Goal: Information Seeking & Learning: Learn about a topic

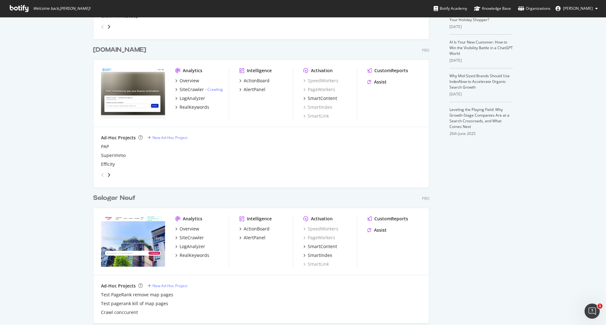
scroll to position [289, 0]
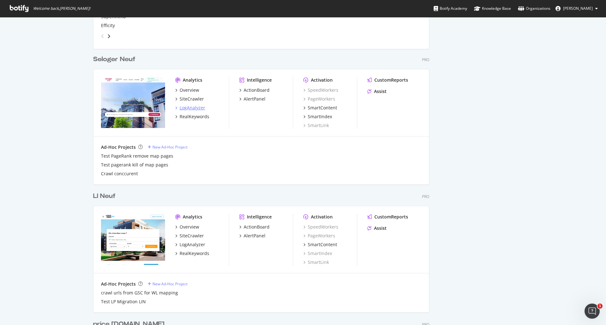
click at [189, 106] on div "LogAnalyzer" at bounding box center [192, 108] width 26 height 6
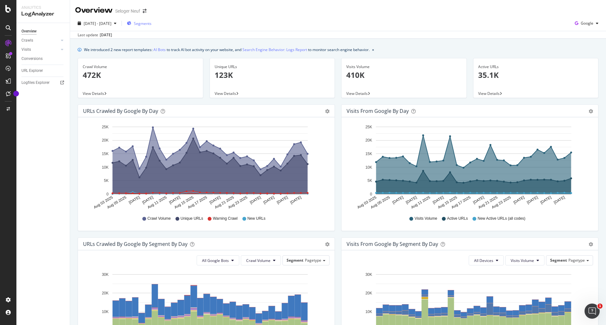
click at [151, 23] on span "Segments" at bounding box center [143, 23] width 18 height 5
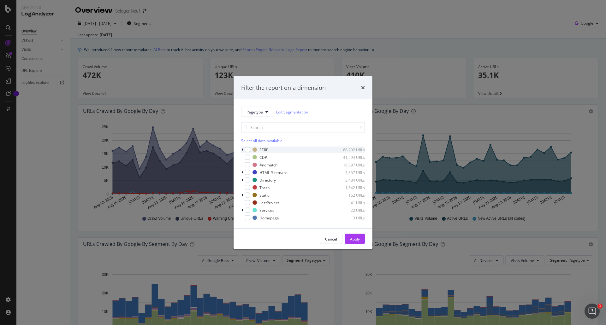
click at [243, 151] on icon "modal" at bounding box center [242, 150] width 2 height 4
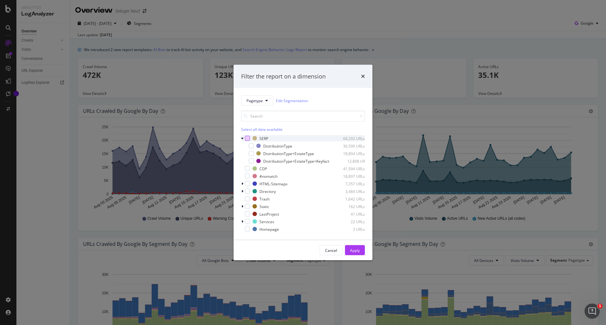
click at [248, 136] on div "modal" at bounding box center [247, 138] width 5 height 5
click at [356, 253] on div "Apply" at bounding box center [355, 250] width 10 height 5
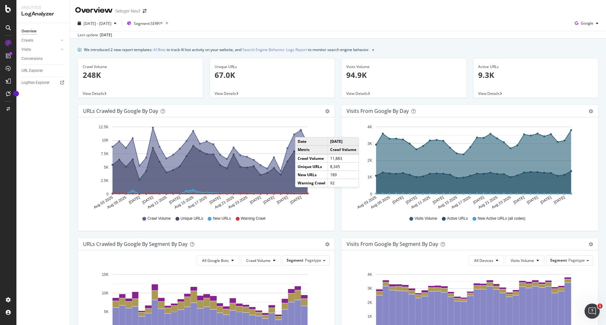
click at [301, 131] on circle "A chart." at bounding box center [301, 130] width 2 height 2
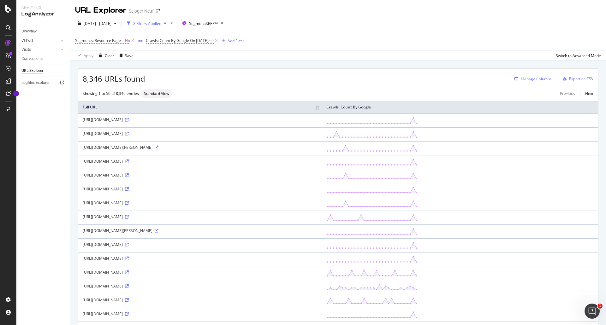
click at [528, 78] on div "Manage Columns" at bounding box center [535, 78] width 31 height 5
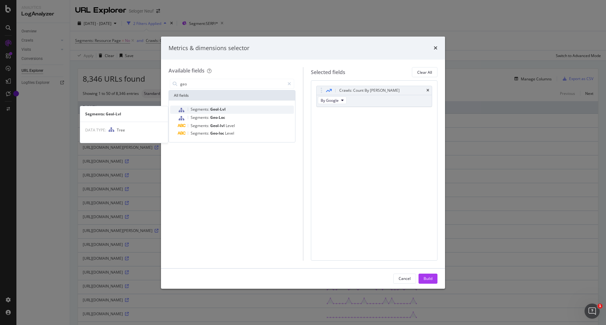
type input "geo"
click at [222, 108] on span "Geol-Lvl" at bounding box center [217, 109] width 15 height 5
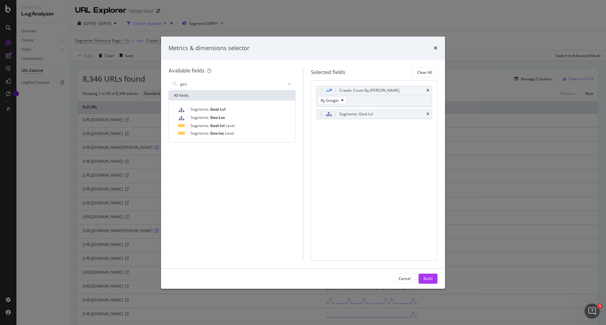
click at [431, 278] on div "Build" at bounding box center [427, 278] width 9 height 5
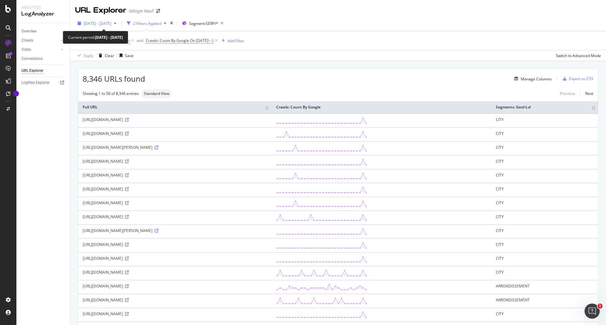
click at [111, 22] on span "[DATE] - [DATE]" at bounding box center [98, 23] width 28 height 5
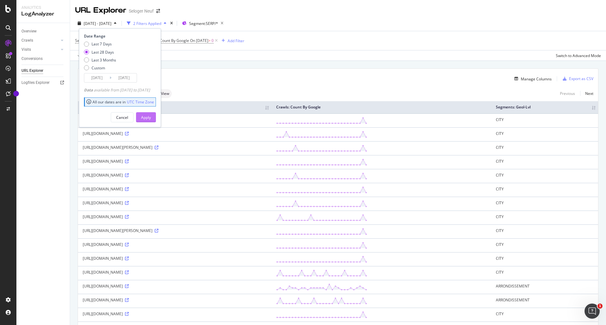
click at [151, 115] on div "Apply" at bounding box center [146, 117] width 10 height 5
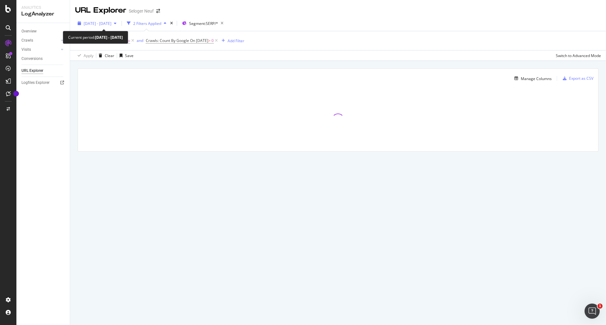
click at [111, 24] on span "[DATE] - [DATE]" at bounding box center [98, 23] width 28 height 5
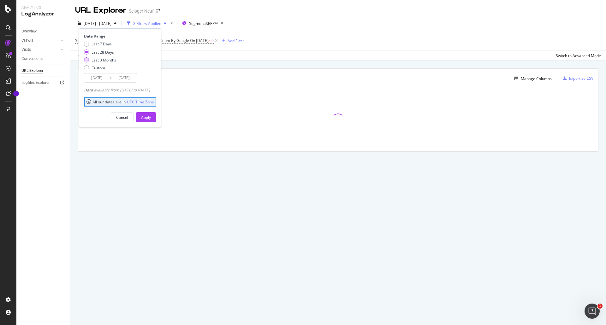
click at [87, 59] on div "Last 3 Months" at bounding box center [86, 59] width 5 height 5
type input "[DATE]"
click at [151, 120] on div "Apply" at bounding box center [146, 117] width 10 height 9
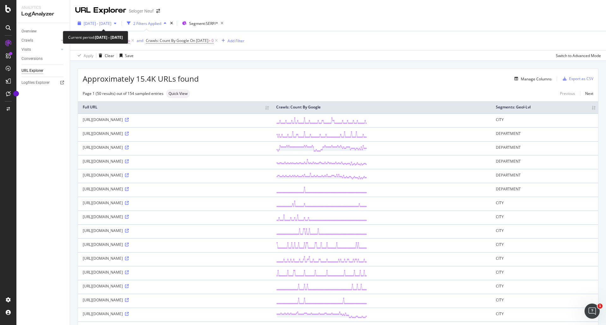
click at [99, 25] on span "[DATE] - [DATE]" at bounding box center [98, 23] width 28 height 5
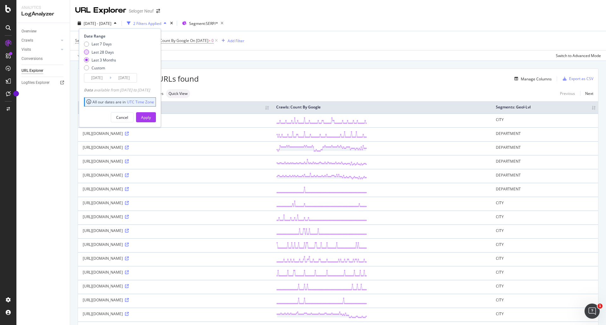
click at [86, 53] on div "Last 28 Days" at bounding box center [86, 52] width 5 height 5
type input "[DATE]"
click at [151, 118] on div "Apply" at bounding box center [146, 117] width 10 height 5
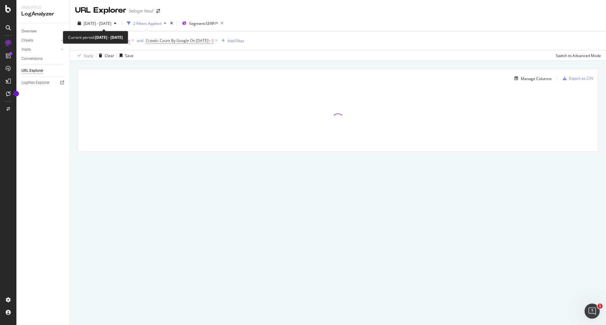
click at [112, 18] on div "[DATE] - [DATE] 2 Filters Applied Segment: SERP/* Segments: Resource Page = No …" at bounding box center [338, 38] width 536 height 45
click at [111, 21] on span "[DATE] - [DATE]" at bounding box center [98, 23] width 28 height 5
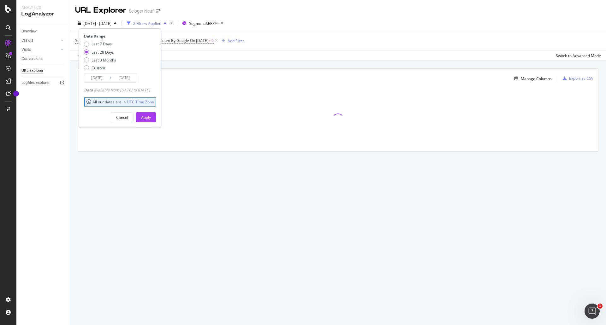
click at [266, 27] on div "[DATE] - [DATE] 2 Filters Applied Segment: SERP/* Date Range Last 7 Days Last 2…" at bounding box center [338, 24] width 536 height 13
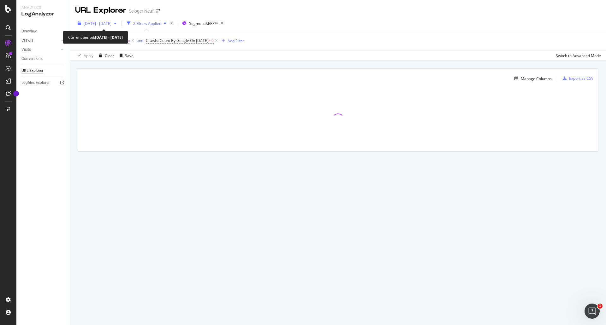
click at [111, 23] on span "[DATE] - [DATE]" at bounding box center [98, 23] width 28 height 5
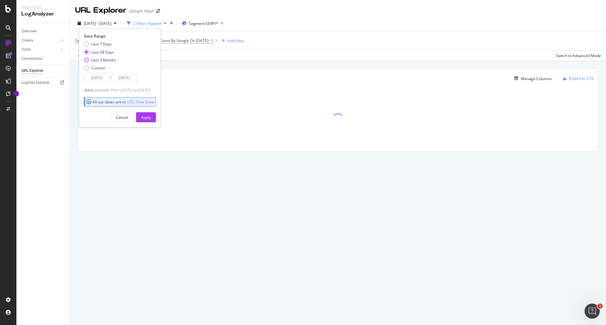
click at [87, 59] on div "Last 3 Months" at bounding box center [86, 59] width 5 height 5
type input "[DATE]"
click at [151, 118] on div "Apply" at bounding box center [146, 117] width 10 height 5
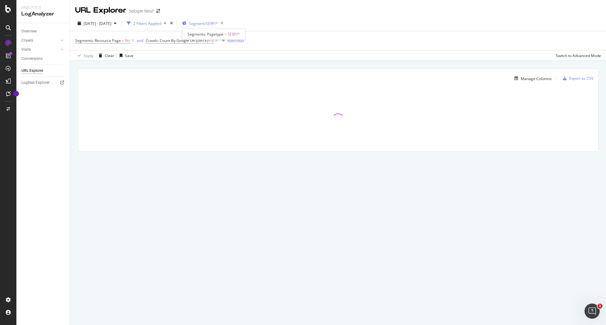
click at [218, 23] on span "Segment: SERP/*" at bounding box center [203, 23] width 29 height 5
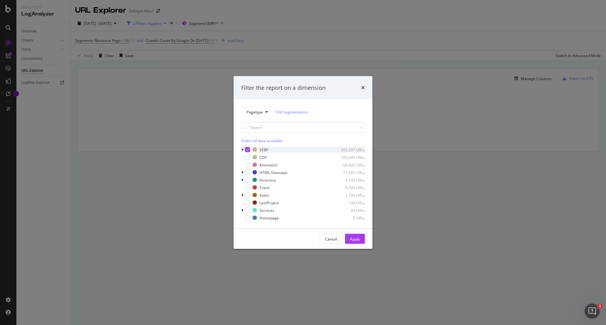
click at [242, 149] on icon "modal" at bounding box center [242, 150] width 2 height 4
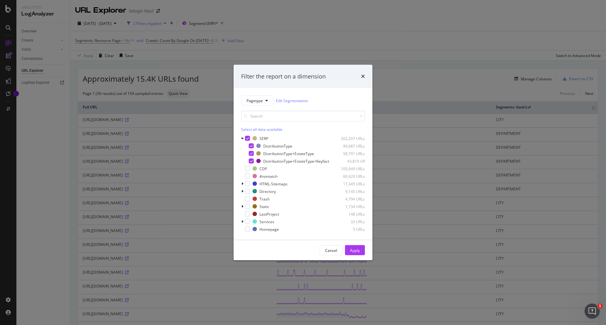
click at [37, 123] on div "Filter the report on a dimension Pagetype Edit Segmentation Select all data ava…" at bounding box center [303, 162] width 606 height 325
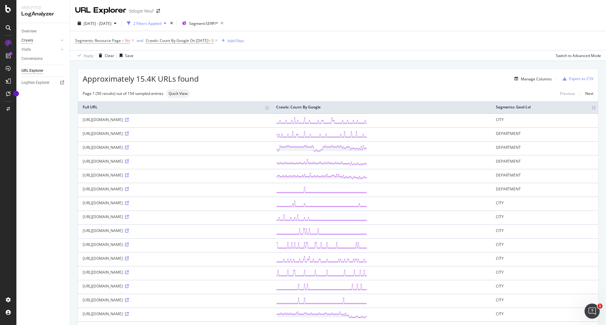
click at [28, 40] on div "Crawls" at bounding box center [27, 40] width 12 height 7
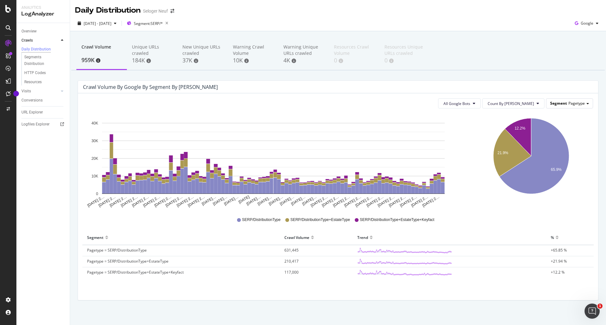
click at [556, 106] on span "Segment" at bounding box center [558, 103] width 17 height 5
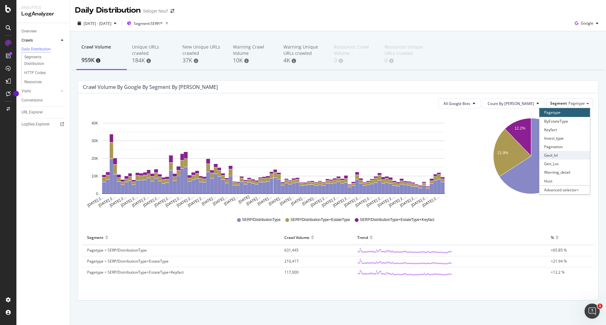
click at [557, 156] on div "Geol_lvl" at bounding box center [564, 155] width 50 height 9
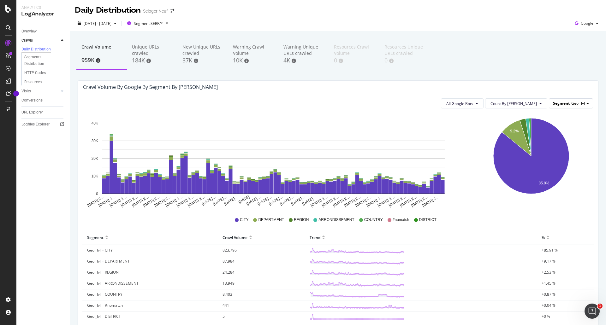
click at [571, 103] on span "Geol_lvl" at bounding box center [578, 103] width 14 height 5
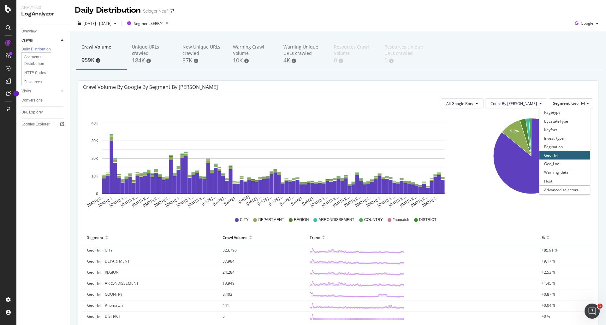
click at [556, 80] on div "Crawl Volume 959K Unique URLs crawled 184K New Unique URLs crawled 37K Warning …" at bounding box center [338, 202] width 536 height 342
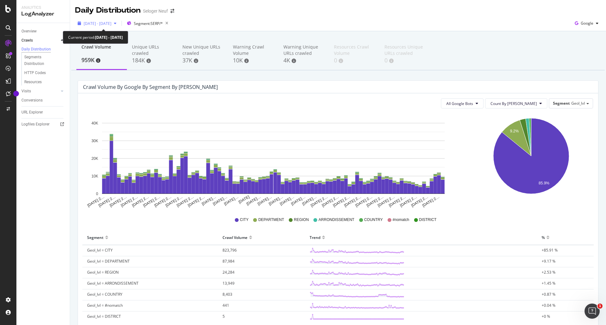
click at [111, 26] on span "[DATE] - [DATE]" at bounding box center [98, 23] width 28 height 5
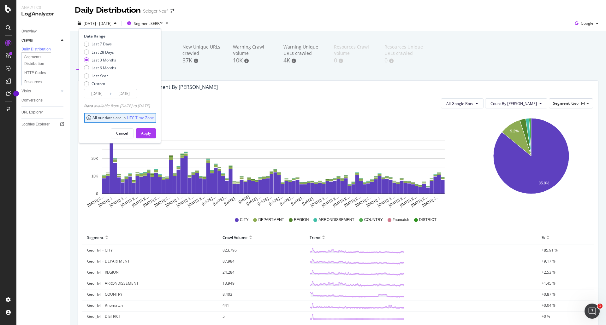
click at [104, 94] on input "[DATE]" at bounding box center [96, 93] width 25 height 9
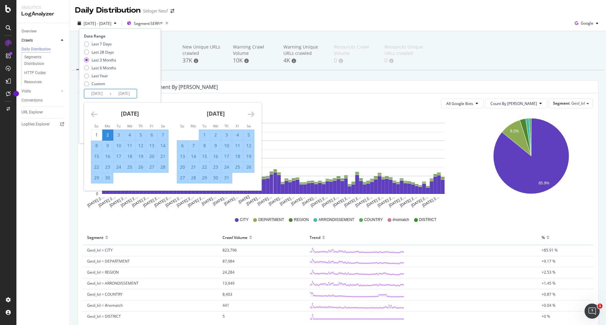
click at [105, 133] on div "2" at bounding box center [107, 135] width 11 height 6
click at [110, 179] on div "30" at bounding box center [107, 178] width 11 height 6
type input "[DATE]"
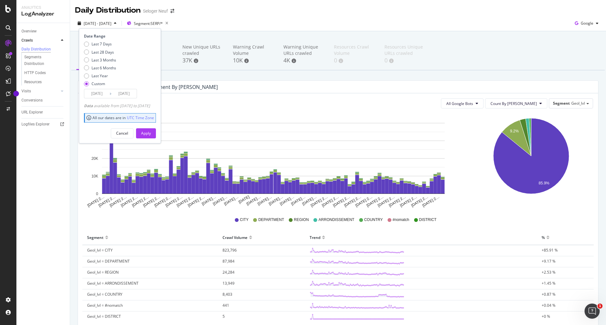
click at [151, 134] on div "Apply" at bounding box center [146, 133] width 10 height 5
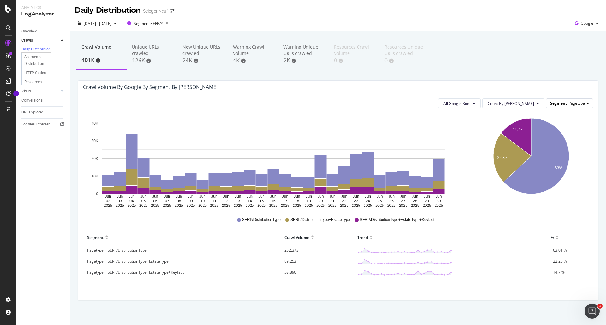
click at [561, 103] on span "Segment" at bounding box center [558, 103] width 17 height 5
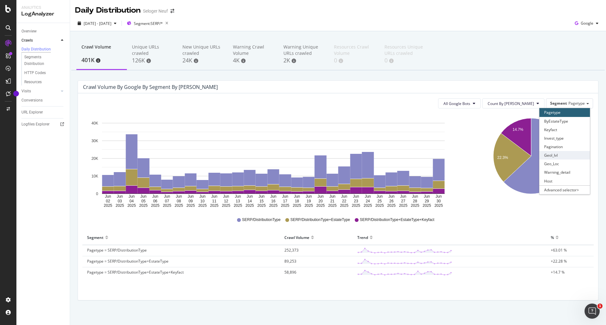
click at [557, 156] on div "Geol_lvl" at bounding box center [564, 155] width 50 height 9
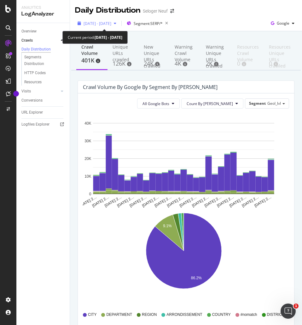
click at [110, 21] on span "[DATE] - [DATE]" at bounding box center [98, 23] width 28 height 5
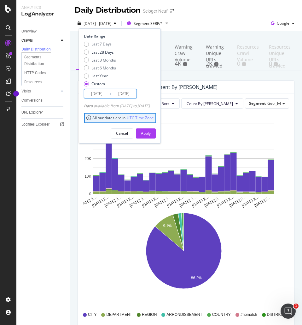
click at [101, 92] on input "[DATE]" at bounding box center [96, 93] width 25 height 9
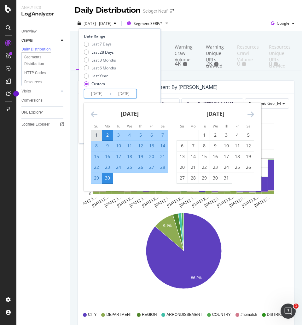
click at [97, 134] on div "1" at bounding box center [96, 135] width 11 height 6
type input "[DATE]"
click at [160, 135] on div "7" at bounding box center [162, 135] width 11 height 6
type input "[DATE]"
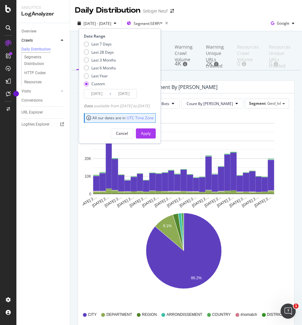
click at [98, 92] on input "[DATE]" at bounding box center [96, 93] width 25 height 9
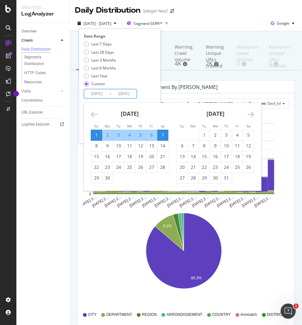
click at [123, 93] on input "[DATE]" at bounding box center [123, 93] width 25 height 9
click at [144, 84] on div "Last 7 Days Last 28 Days Last 3 Months Last 6 Months Last Year Custom" at bounding box center [119, 65] width 70 height 48
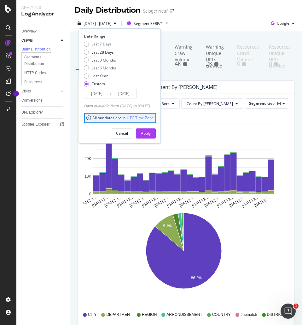
click at [151, 134] on div "Apply" at bounding box center [146, 133] width 10 height 5
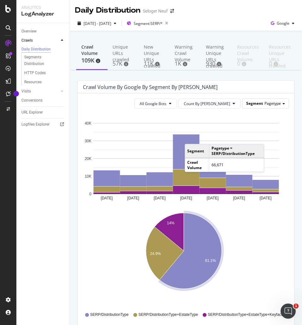
click at [271, 101] on span "Pagetype" at bounding box center [273, 103] width 16 height 5
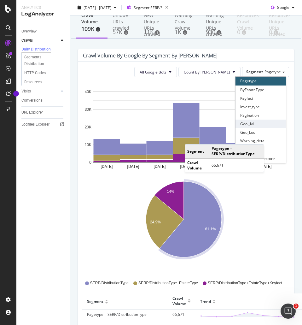
scroll to position [95, 0]
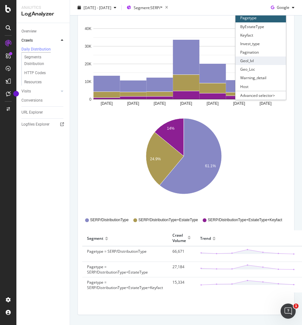
click at [253, 58] on div "Geol_lvl" at bounding box center [261, 60] width 50 height 9
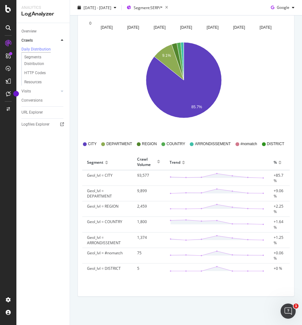
scroll to position [0, 0]
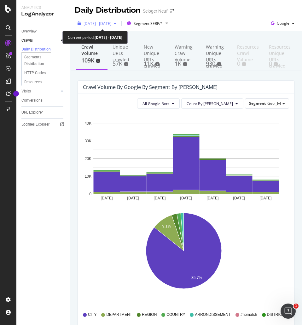
click at [111, 25] on span "[DATE] - [DATE]" at bounding box center [98, 23] width 28 height 5
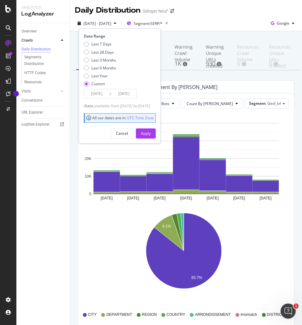
click at [103, 92] on input "[DATE]" at bounding box center [96, 93] width 25 height 9
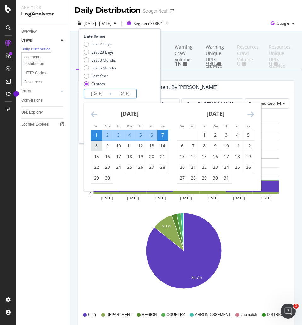
click at [96, 146] on div "8" at bounding box center [96, 146] width 11 height 6
type input "[DATE]"
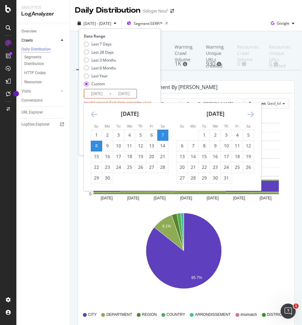
click at [164, 145] on div "14" at bounding box center [162, 146] width 11 height 6
type input "[DATE]"
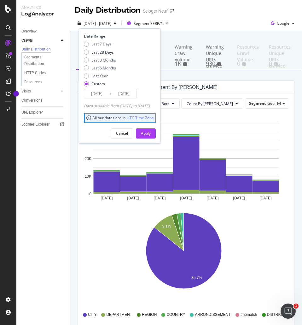
click at [151, 130] on div "Apply" at bounding box center [146, 133] width 10 height 9
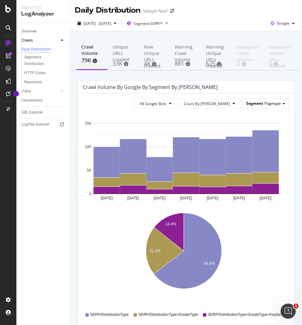
click at [277, 101] on div "Segment Pagetype" at bounding box center [266, 103] width 46 height 9
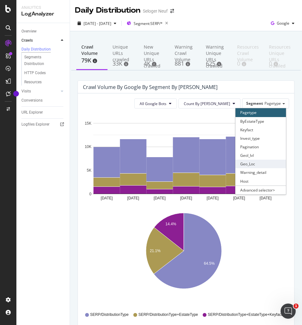
scroll to position [32, 0]
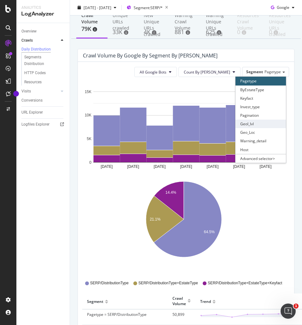
click at [246, 125] on div "Geol_lvl" at bounding box center [261, 124] width 50 height 9
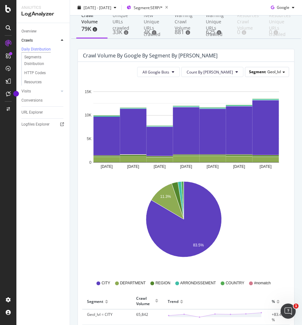
click at [272, 73] on span "Geol_lvl" at bounding box center [274, 71] width 14 height 5
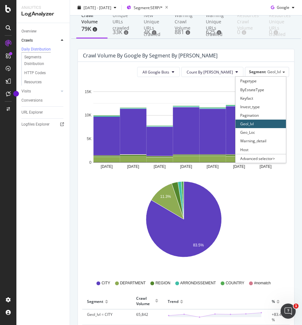
click at [247, 124] on div "Geol_lvl" at bounding box center [261, 124] width 50 height 9
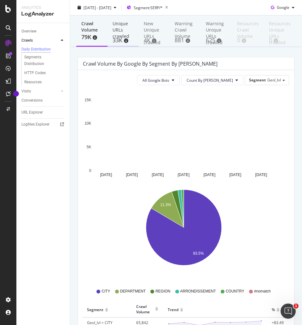
scroll to position [2, 0]
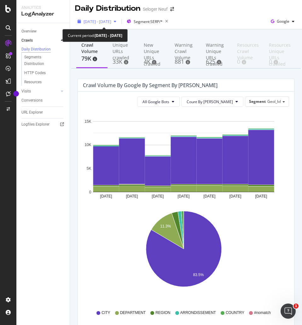
click at [106, 23] on span "[DATE] - [DATE]" at bounding box center [98, 21] width 28 height 5
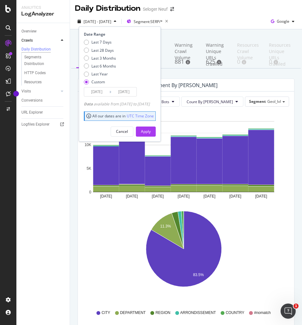
click at [98, 90] on input "[DATE]" at bounding box center [96, 91] width 25 height 9
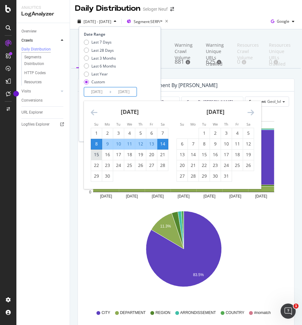
click at [97, 154] on div "15" at bounding box center [96, 154] width 11 height 6
type input "[DATE]"
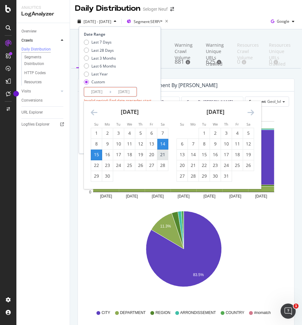
click at [162, 155] on div "21" at bounding box center [162, 154] width 11 height 6
type input "[DATE]"
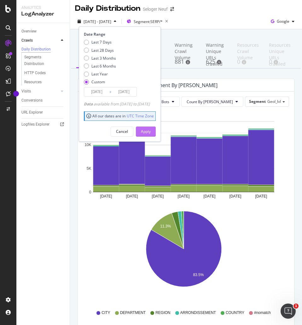
click at [151, 132] on div "Apply" at bounding box center [146, 131] width 10 height 5
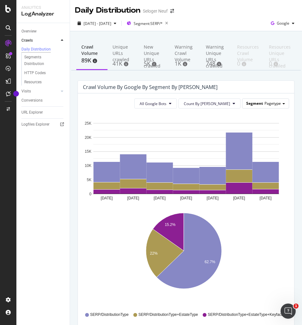
click at [259, 105] on div "Segment Pagetype" at bounding box center [266, 103] width 46 height 9
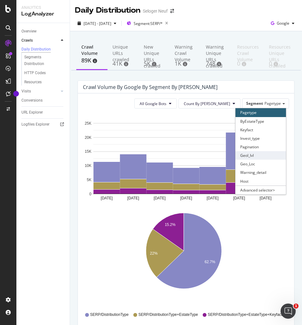
click at [263, 152] on div "Geol_lvl" at bounding box center [261, 155] width 50 height 9
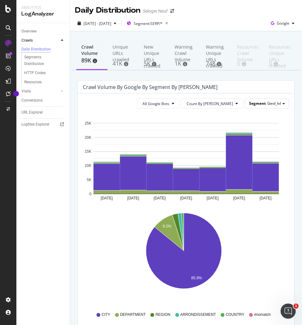
click at [267, 101] on span "Geol_lvl" at bounding box center [274, 103] width 14 height 5
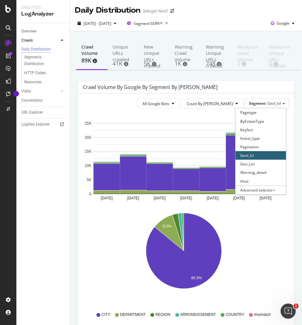
click at [123, 108] on div "All Google Bots Count By Day Segment Geol_lvl Pagetype ByEstateType Keyfact Inv…" at bounding box center [186, 103] width 206 height 10
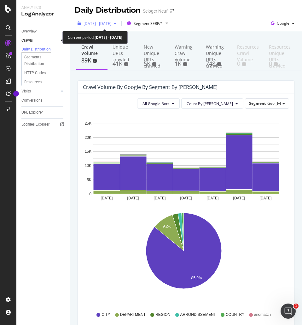
click at [111, 21] on span "[DATE] - [DATE]" at bounding box center [98, 23] width 28 height 5
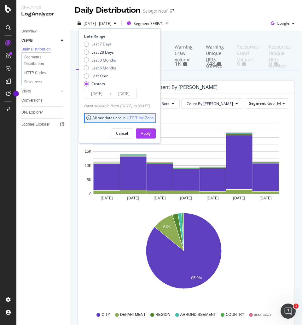
click at [97, 94] on input "[DATE]" at bounding box center [96, 93] width 25 height 9
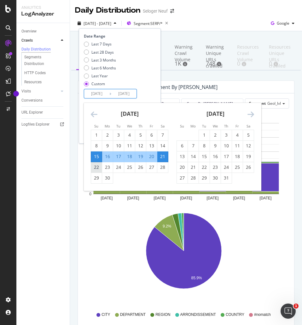
click at [94, 168] on div "22" at bounding box center [96, 167] width 11 height 6
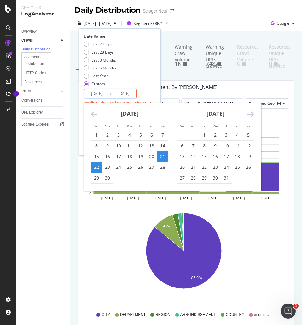
type input "[DATE]"
click at [163, 165] on div "28" at bounding box center [162, 167] width 11 height 6
type input "[DATE]"
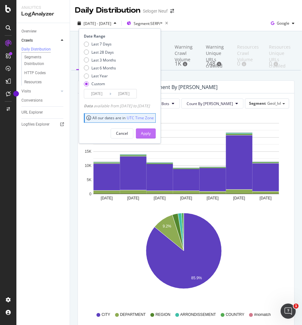
click at [151, 131] on div "Apply" at bounding box center [146, 133] width 10 height 5
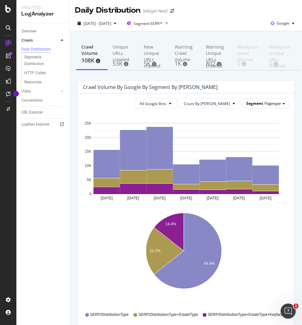
click at [276, 103] on div "Segment Pagetype" at bounding box center [266, 103] width 46 height 9
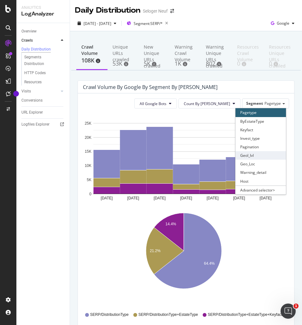
click at [256, 155] on div "Geol_lvl" at bounding box center [261, 155] width 50 height 9
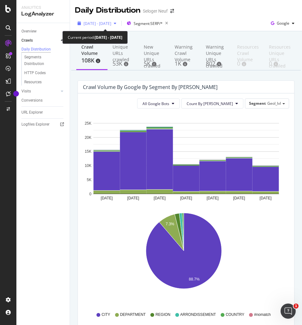
click at [111, 25] on span "[DATE] - [DATE]" at bounding box center [98, 23] width 28 height 5
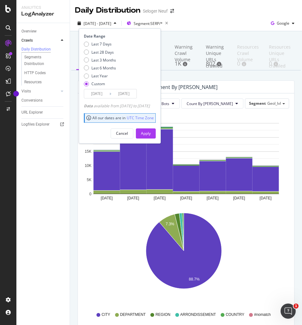
click at [100, 93] on input "[DATE]" at bounding box center [96, 93] width 25 height 9
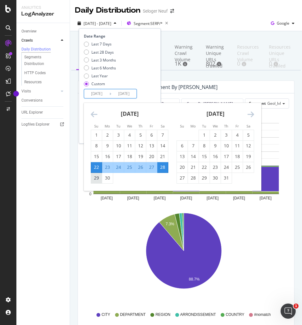
click at [97, 181] on div "29" at bounding box center [96, 178] width 11 height 6
type input "[DATE]"
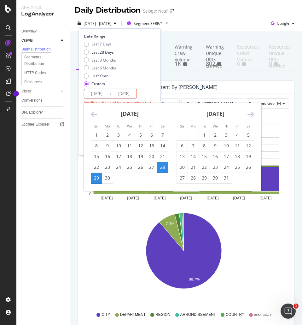
click at [247, 133] on div "5" at bounding box center [248, 135] width 11 height 6
type input "[DATE]"
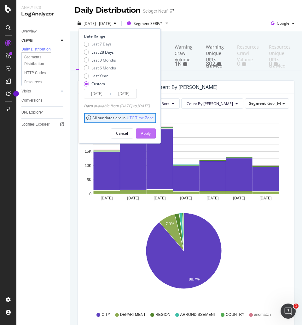
click at [151, 133] on div "Apply" at bounding box center [146, 133] width 10 height 5
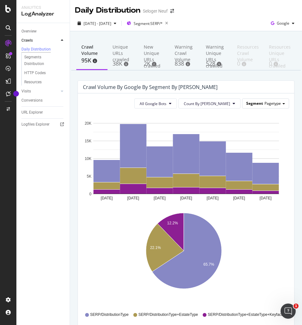
click at [250, 104] on span "Segment" at bounding box center [254, 103] width 17 height 5
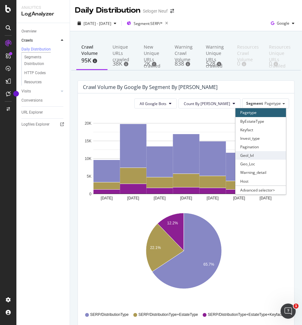
click at [251, 155] on div "Geol_lvl" at bounding box center [261, 155] width 50 height 9
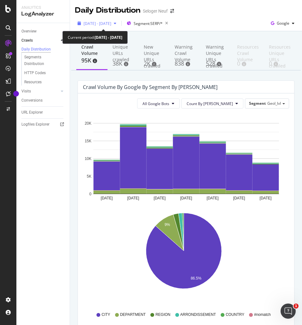
click at [97, 24] on span "[DATE] - [DATE]" at bounding box center [98, 23] width 28 height 5
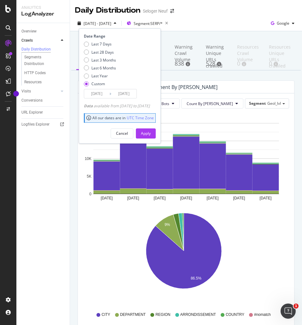
click at [95, 95] on input "[DATE]" at bounding box center [96, 93] width 25 height 9
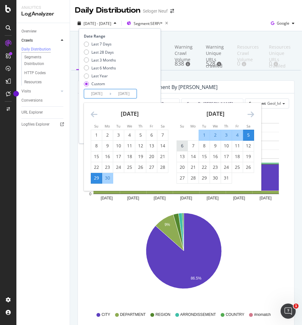
click at [182, 144] on div "6" at bounding box center [182, 146] width 11 height 6
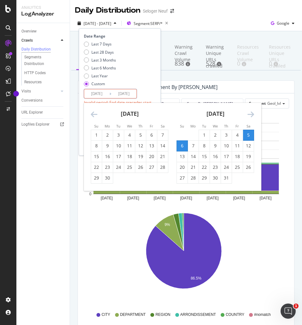
type input "[DATE]"
click at [249, 144] on div "12" at bounding box center [248, 146] width 11 height 6
type input "[DATE]"
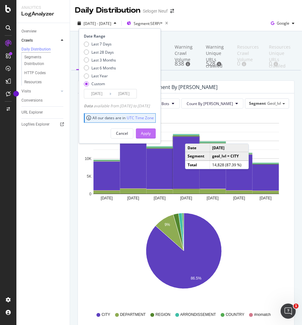
click at [151, 132] on div "Apply" at bounding box center [146, 133] width 10 height 5
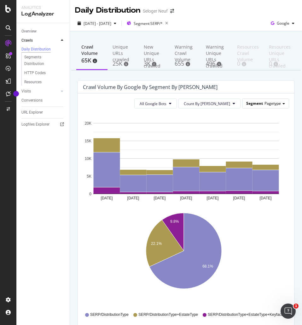
click at [265, 104] on span "Pagetype" at bounding box center [273, 103] width 16 height 5
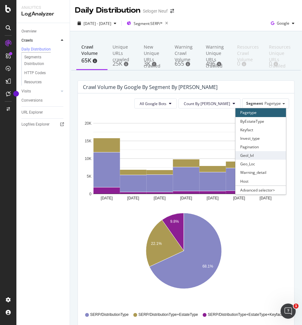
click at [256, 154] on div "Geol_lvl" at bounding box center [261, 155] width 50 height 9
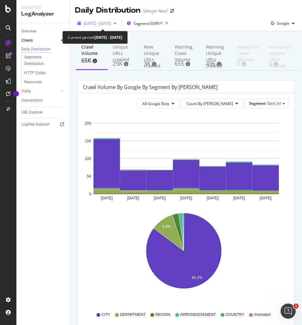
click at [107, 25] on span "[DATE] - [DATE]" at bounding box center [98, 23] width 28 height 5
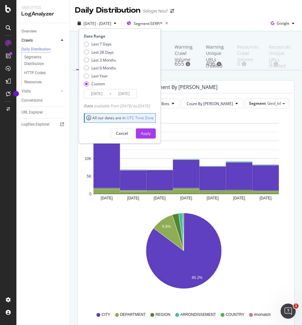
click at [101, 92] on input "[DATE]" at bounding box center [96, 93] width 25 height 9
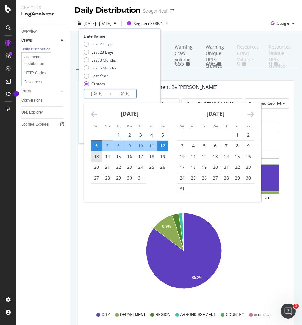
click at [96, 156] on div "13" at bounding box center [96, 156] width 11 height 6
type input "[DATE]"
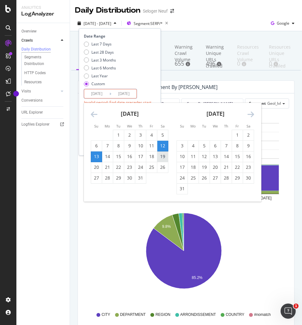
click at [162, 155] on div "19" at bounding box center [162, 156] width 11 height 6
type input "[DATE]"
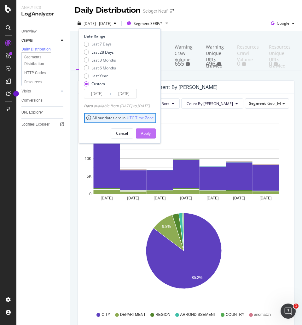
click at [156, 133] on button "Apply" at bounding box center [146, 133] width 20 height 10
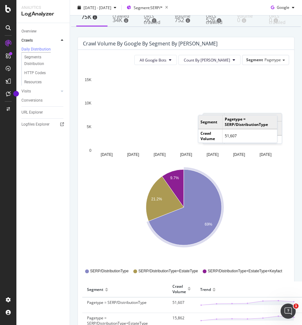
scroll to position [23, 0]
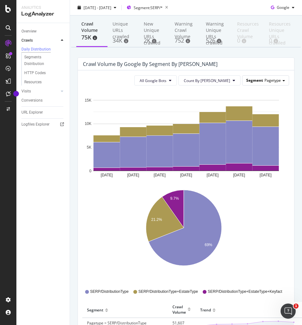
click at [273, 79] on span "Pagetype" at bounding box center [273, 80] width 16 height 5
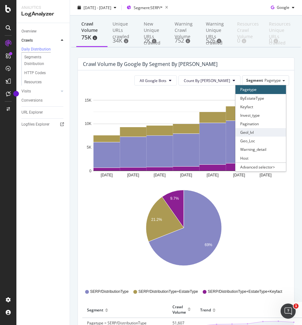
click at [265, 135] on div "Geol_lvl" at bounding box center [261, 132] width 50 height 9
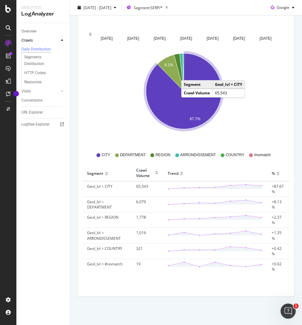
scroll to position [0, 0]
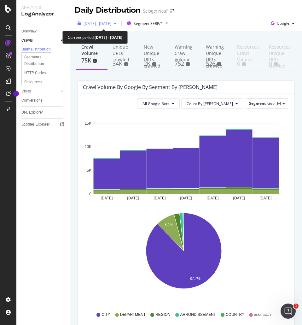
click at [103, 22] on span "[DATE] - [DATE]" at bounding box center [98, 23] width 28 height 5
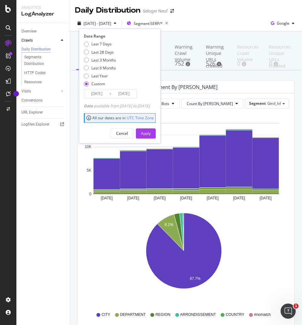
click at [90, 93] on input "[DATE]" at bounding box center [96, 93] width 25 height 9
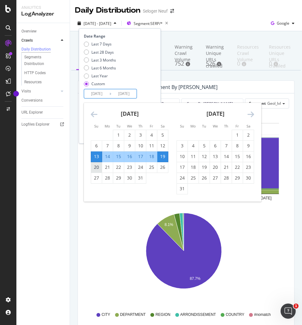
click at [97, 169] on div "20" at bounding box center [96, 167] width 11 height 6
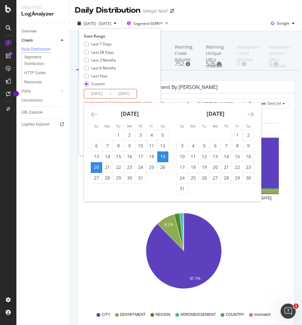
type input "[DATE]"
click at [161, 168] on div "26" at bounding box center [162, 167] width 11 height 6
type input "[DATE]"
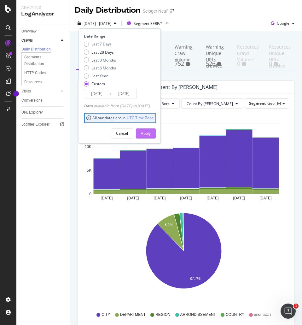
click at [151, 134] on div "Apply" at bounding box center [146, 133] width 10 height 5
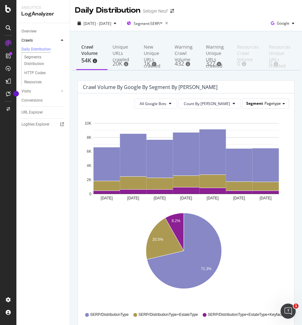
click at [276, 106] on div "Segment Pagetype" at bounding box center [266, 103] width 46 height 9
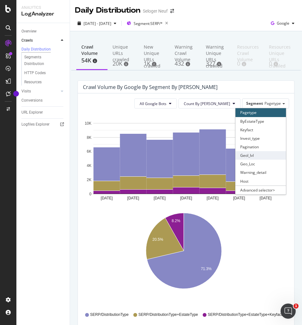
click at [261, 156] on div "Geol_lvl" at bounding box center [261, 155] width 50 height 9
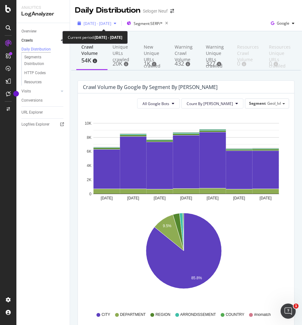
click at [98, 22] on span "[DATE] - [DATE]" at bounding box center [98, 23] width 28 height 5
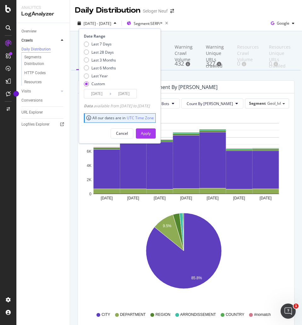
click at [101, 96] on input "[DATE]" at bounding box center [96, 93] width 25 height 9
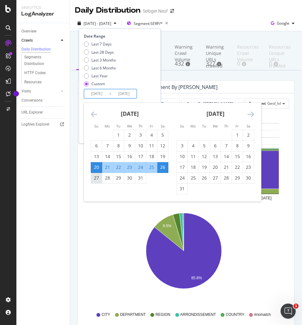
click at [94, 178] on div "27" at bounding box center [96, 178] width 11 height 6
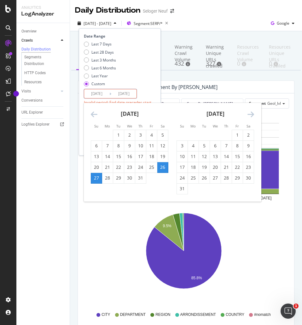
type input "[DATE]"
click at [249, 133] on div "2" at bounding box center [248, 135] width 11 height 6
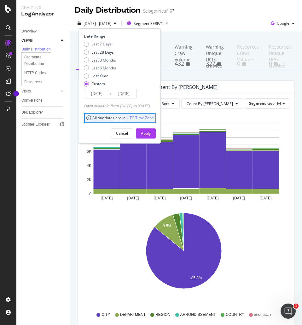
type input "[DATE]"
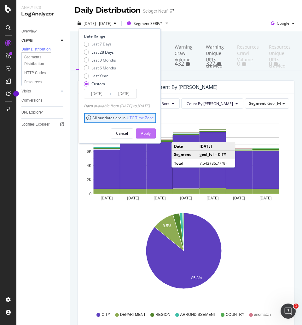
click at [151, 133] on div "Apply" at bounding box center [146, 133] width 10 height 5
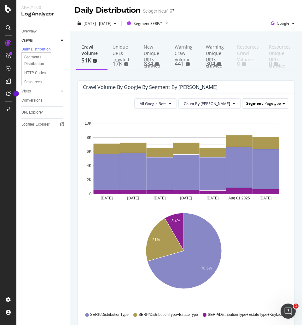
click at [265, 102] on span "Pagetype" at bounding box center [273, 103] width 16 height 5
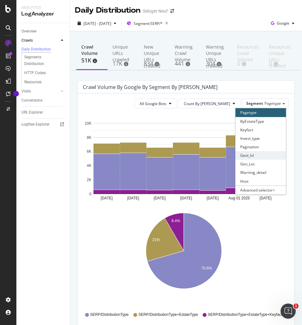
click at [261, 155] on div "Geol_lvl" at bounding box center [261, 155] width 50 height 9
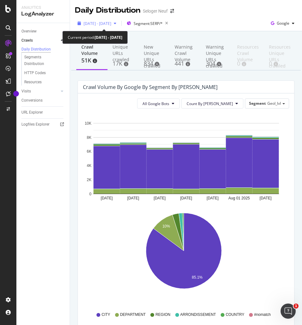
click at [111, 23] on span "[DATE] - [DATE]" at bounding box center [98, 23] width 28 height 5
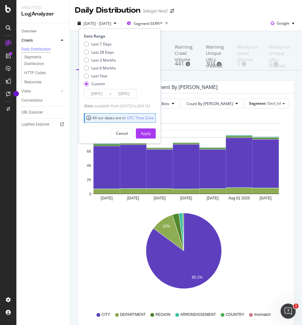
click at [96, 94] on input "[DATE]" at bounding box center [96, 93] width 25 height 9
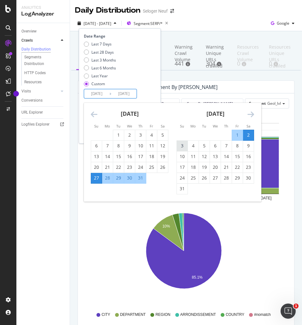
click at [185, 147] on div "3" at bounding box center [182, 146] width 11 height 6
type input "[DATE]"
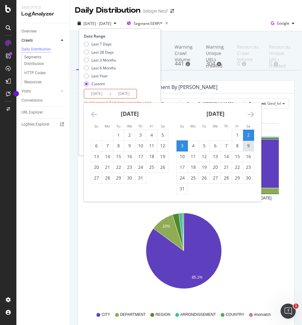
click at [249, 148] on div "9" at bounding box center [248, 146] width 11 height 6
type input "[DATE]"
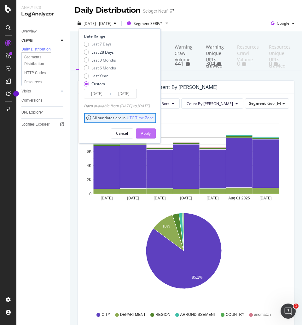
click at [151, 134] on div "Apply" at bounding box center [146, 133] width 10 height 5
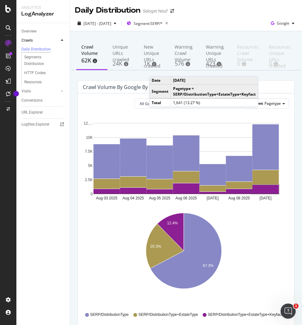
click at [268, 102] on span "Pagetype" at bounding box center [273, 103] width 16 height 5
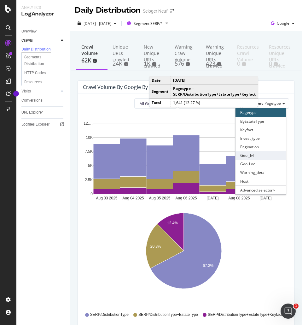
click at [253, 155] on div "Geol_lvl" at bounding box center [261, 155] width 50 height 9
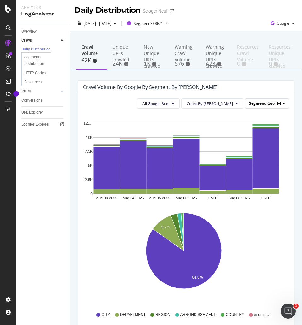
click at [275, 105] on span "Geol_lvl" at bounding box center [274, 103] width 14 height 5
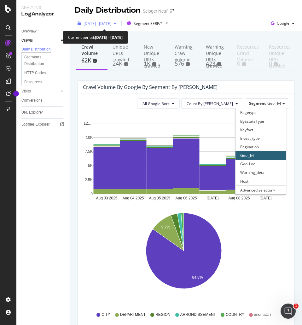
click at [97, 22] on span "[DATE] - [DATE]" at bounding box center [98, 23] width 28 height 5
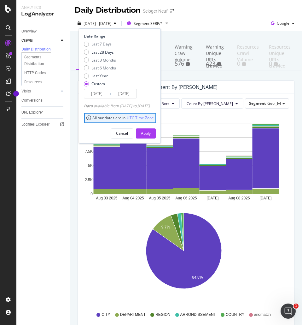
click at [99, 94] on input "[DATE]" at bounding box center [96, 93] width 25 height 9
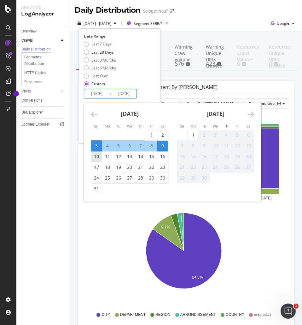
click at [99, 157] on div "10" at bounding box center [96, 156] width 11 height 6
type input "[DATE]"
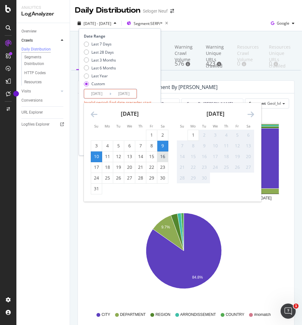
click at [162, 157] on div "16" at bounding box center [162, 156] width 11 height 6
type input "[DATE]"
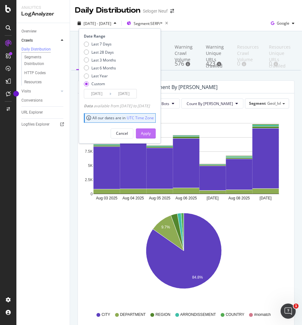
click at [151, 132] on div "Apply" at bounding box center [146, 133] width 10 height 5
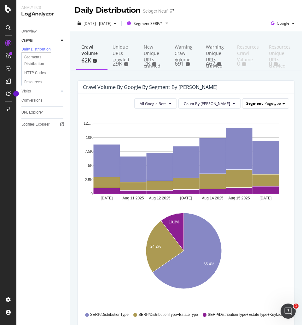
click at [259, 104] on div "Segment Pagetype" at bounding box center [266, 103] width 46 height 9
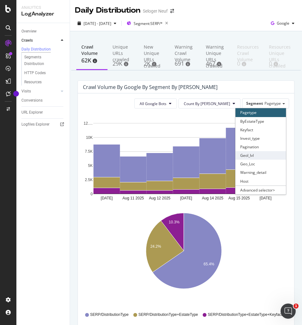
click at [248, 154] on div "Geol_lvl" at bounding box center [261, 155] width 50 height 9
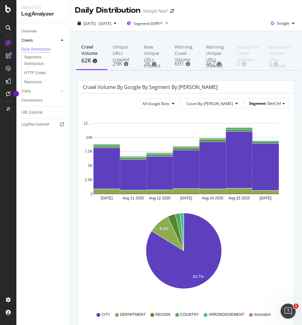
click at [270, 103] on span "Geol_lvl" at bounding box center [274, 103] width 14 height 5
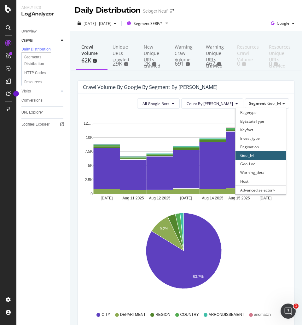
click at [180, 121] on icon "[DATE] [DATE] [DATE] [DATE] [DATE] [DATE] [DATE] 0 2.5K 5K 7.5K 10K 12.…" at bounding box center [186, 161] width 206 height 95
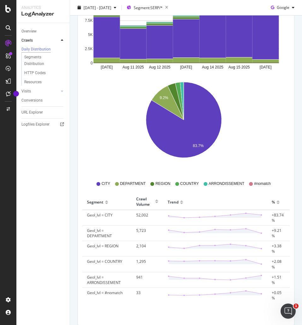
scroll to position [2, 0]
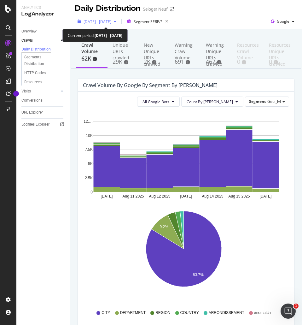
click at [103, 20] on span "[DATE] - [DATE]" at bounding box center [98, 21] width 28 height 5
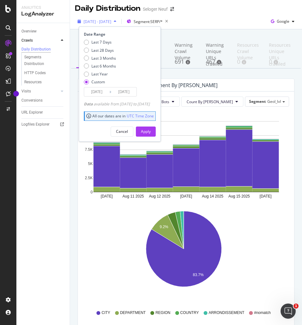
click at [96, 24] on div "[DATE] - [DATE]" at bounding box center [97, 21] width 44 height 9
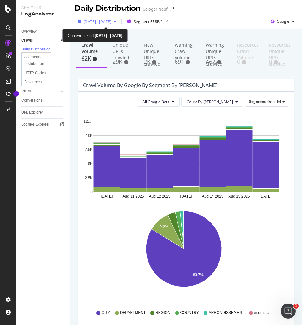
click at [98, 16] on button "[DATE] - [DATE]" at bounding box center [97, 21] width 44 height 10
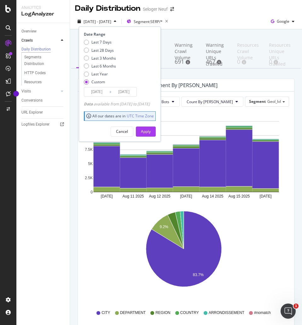
click at [92, 90] on input "[DATE]" at bounding box center [96, 91] width 25 height 9
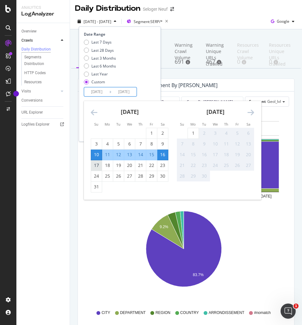
click at [98, 165] on div "17" at bounding box center [96, 165] width 11 height 6
type input "[DATE]"
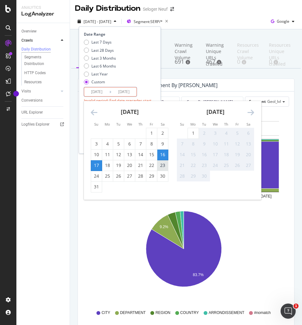
click at [163, 164] on div "23" at bounding box center [162, 165] width 11 height 6
type input "[DATE]"
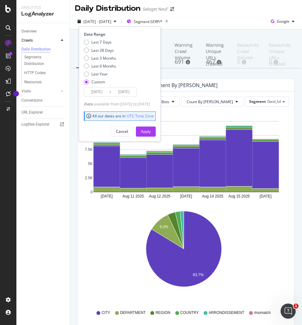
click at [151, 130] on div "Apply" at bounding box center [146, 131] width 10 height 5
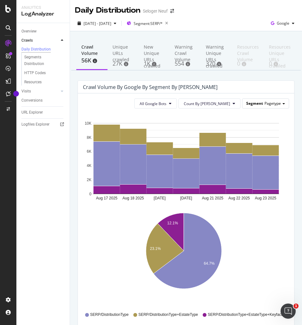
click at [268, 100] on div "Segment Pagetype" at bounding box center [266, 103] width 46 height 9
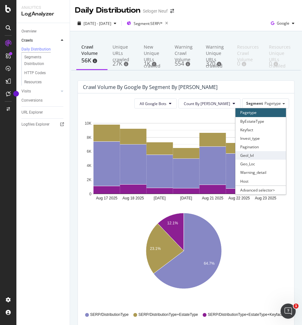
click at [242, 154] on div "Geol_lvl" at bounding box center [261, 155] width 50 height 9
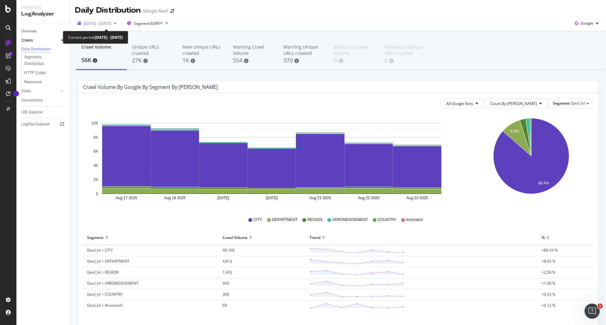
click at [111, 24] on span "[DATE] - [DATE]" at bounding box center [98, 23] width 28 height 5
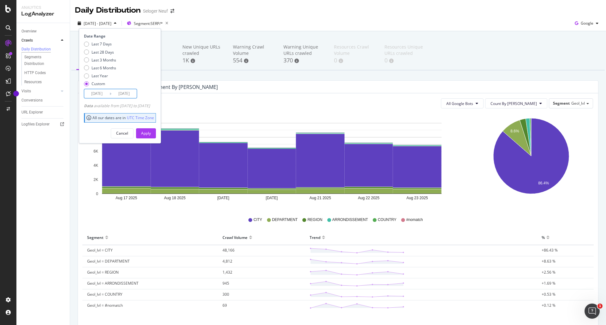
click at [99, 91] on input "[DATE]" at bounding box center [96, 93] width 25 height 9
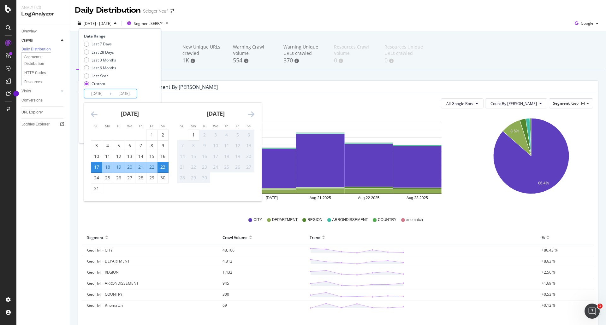
click at [93, 112] on icon "Move backward to switch to the previous month." at bounding box center [94, 114] width 7 height 8
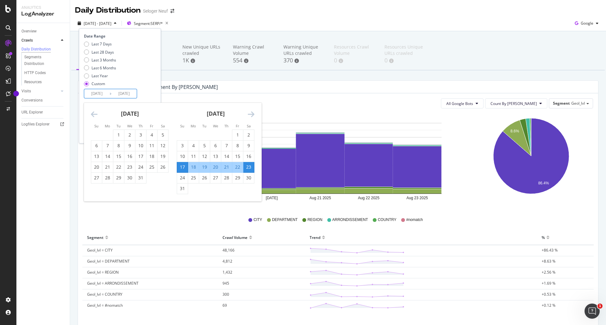
click at [93, 112] on icon "Move backward to switch to the previous month." at bounding box center [94, 114] width 7 height 8
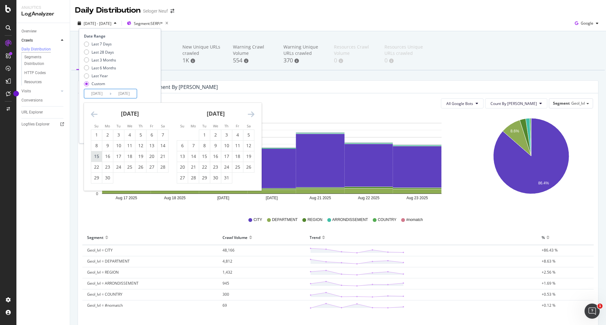
click at [95, 157] on div "15" at bounding box center [96, 156] width 11 height 6
type input "[DATE]"
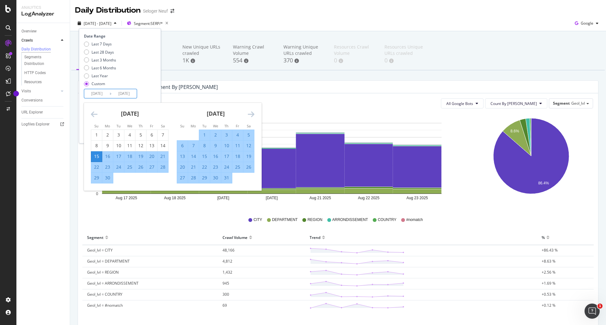
click at [164, 155] on div "21" at bounding box center [162, 156] width 11 height 6
type input "[DATE]"
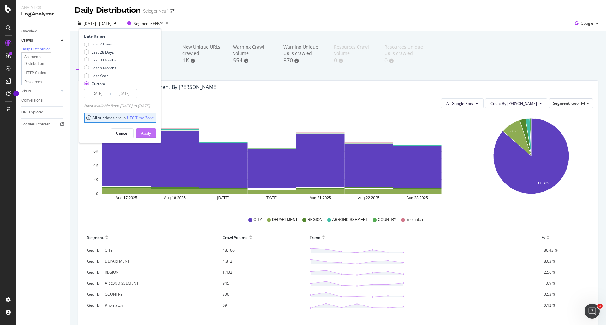
click at [151, 133] on div "Apply" at bounding box center [146, 133] width 10 height 5
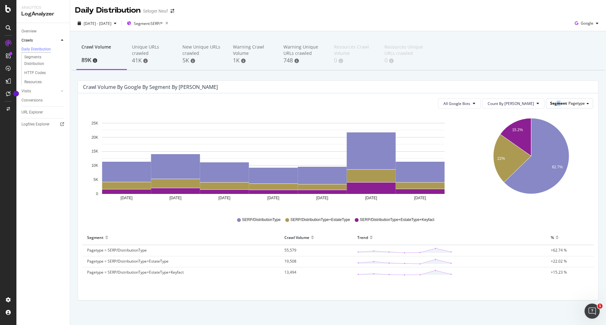
drag, startPoint x: 554, startPoint y: 106, endPoint x: 550, endPoint y: 103, distance: 5.0
click at [553, 106] on span "Segment" at bounding box center [558, 103] width 17 height 5
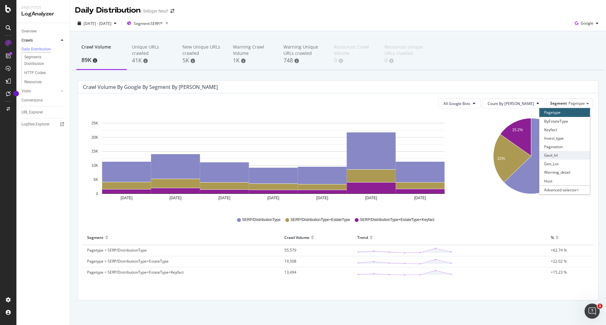
click at [554, 156] on div "Geol_lvl" at bounding box center [564, 155] width 50 height 9
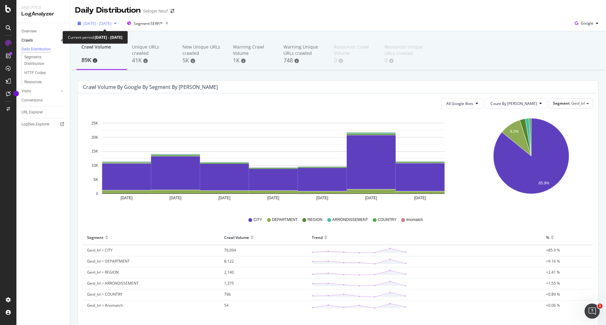
click at [90, 21] on span "[DATE] - [DATE]" at bounding box center [98, 23] width 28 height 5
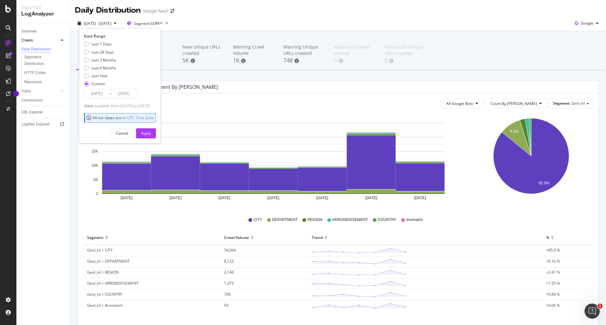
click at [97, 93] on input "[DATE]" at bounding box center [96, 93] width 25 height 9
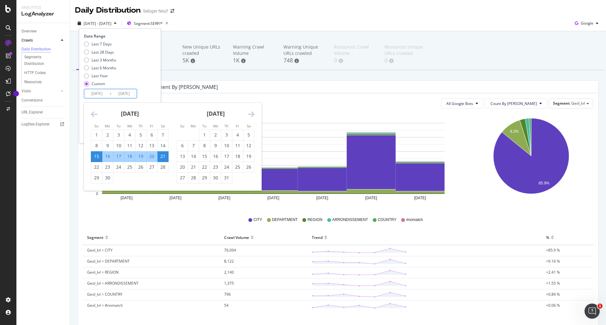
click at [250, 118] on icon "Move forward to switch to the next month." at bounding box center [251, 114] width 7 height 8
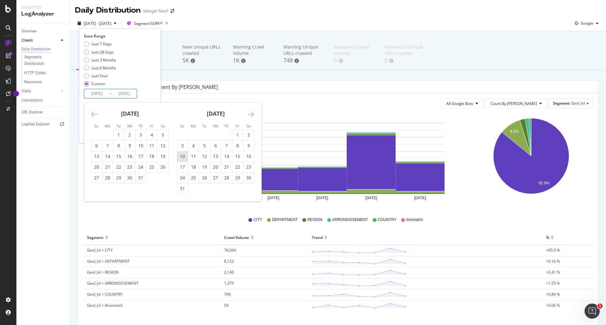
click at [181, 155] on div "10" at bounding box center [182, 156] width 11 height 6
type input "[DATE]"
click at [247, 156] on div "16" at bounding box center [248, 156] width 11 height 6
type input "[DATE]"
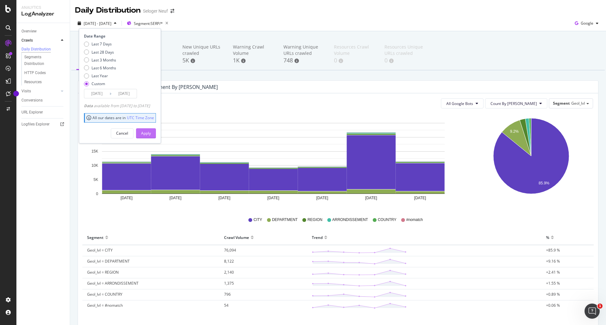
click at [151, 132] on div "Apply" at bounding box center [146, 133] width 10 height 5
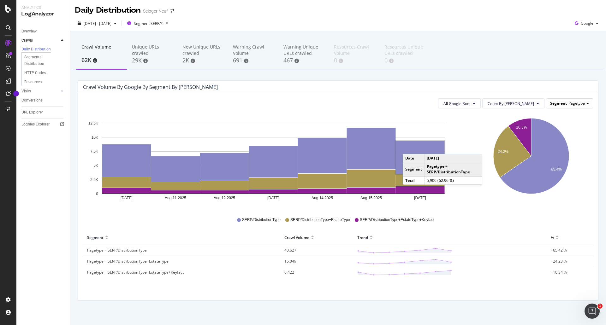
click at [559, 100] on div "Segment Pagetype" at bounding box center [569, 103] width 46 height 9
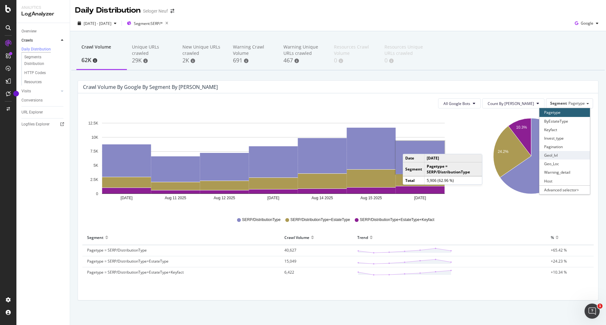
click at [551, 156] on div "Geol_lvl" at bounding box center [564, 155] width 50 height 9
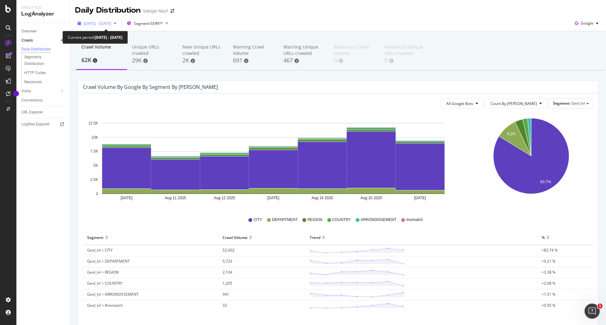
click at [111, 22] on span "[DATE] - [DATE]" at bounding box center [98, 23] width 28 height 5
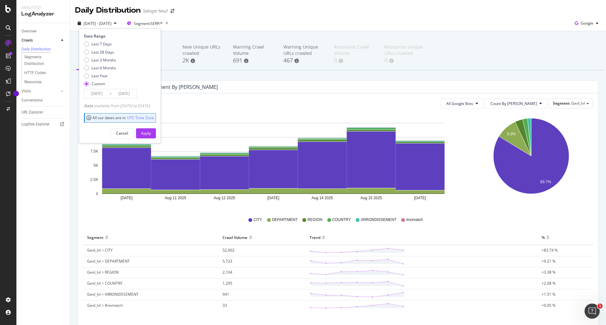
click at [103, 93] on input "[DATE]" at bounding box center [96, 93] width 25 height 9
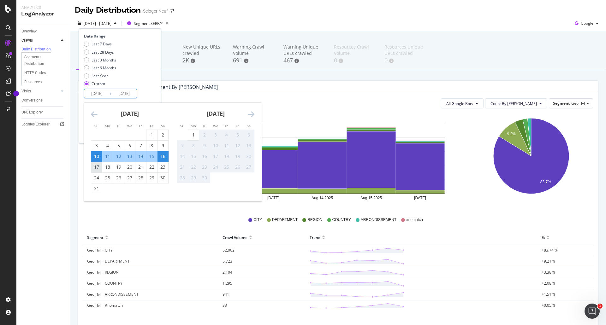
click at [97, 166] on div "17" at bounding box center [96, 167] width 11 height 6
type input "[DATE]"
click at [163, 167] on div "23" at bounding box center [162, 167] width 11 height 6
type input "[DATE]"
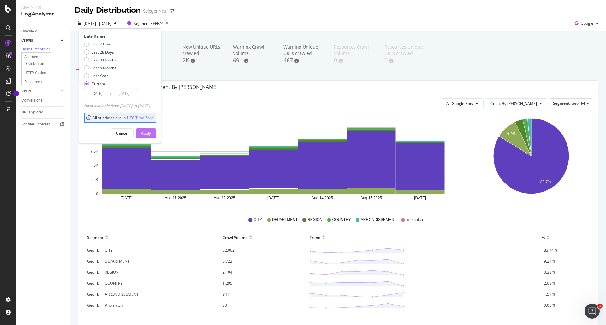
click at [151, 135] on div "Apply" at bounding box center [146, 133] width 10 height 5
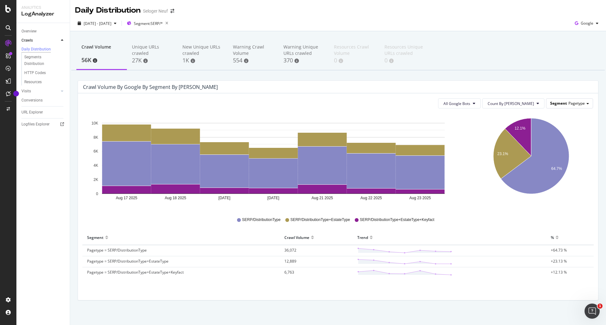
click at [577, 107] on div "Segment Pagetype" at bounding box center [569, 103] width 46 height 9
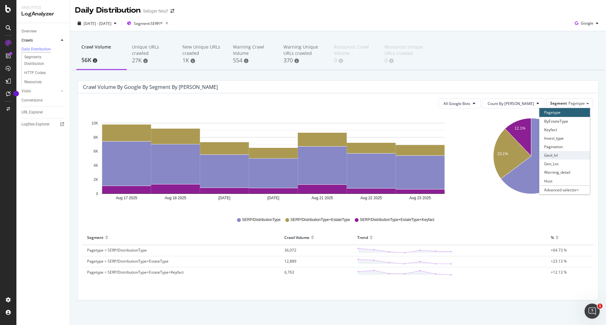
click at [559, 155] on div "Geol_lvl" at bounding box center [564, 155] width 50 height 9
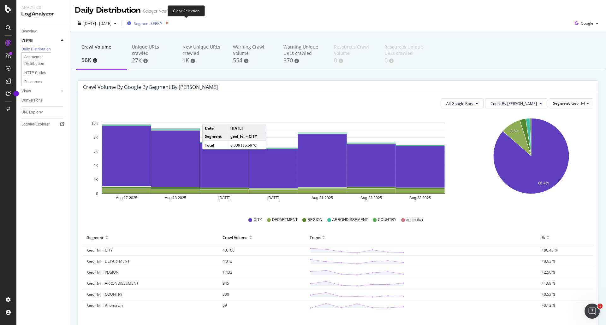
click at [171, 22] on icon "button" at bounding box center [167, 23] width 8 height 9
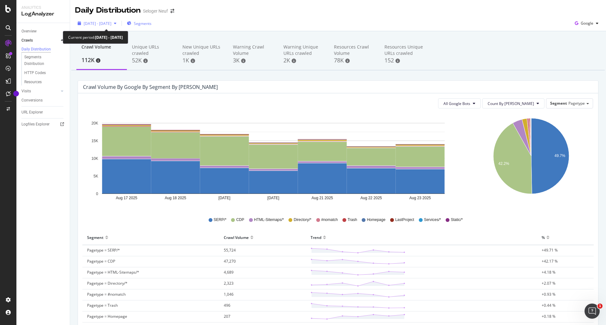
click at [111, 26] on div "[DATE] - [DATE]" at bounding box center [97, 23] width 44 height 9
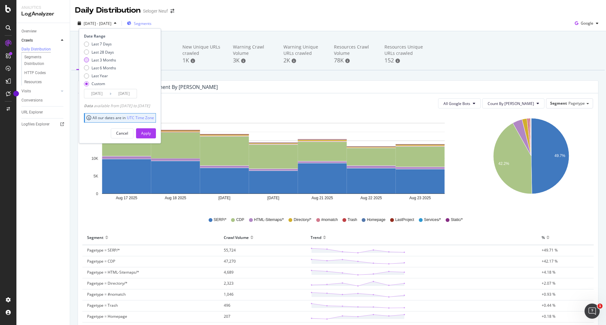
click at [86, 62] on div "Last 3 Months" at bounding box center [86, 59] width 5 height 5
type input "[DATE]"
click at [151, 132] on div "Apply" at bounding box center [146, 133] width 10 height 5
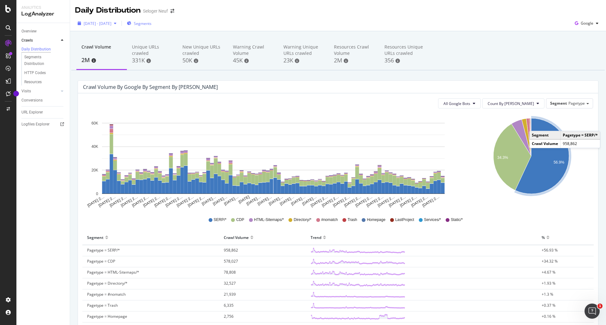
click at [111, 25] on span "[DATE] - [DATE]" at bounding box center [98, 23] width 28 height 5
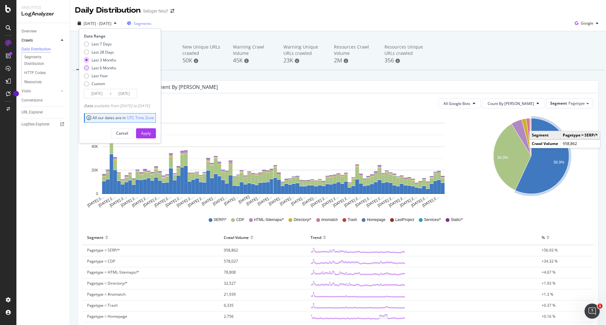
click at [104, 68] on div "Last 6 Months" at bounding box center [103, 67] width 25 height 5
click at [95, 76] on div "Last Year" at bounding box center [99, 75] width 16 height 5
type input "[DATE]"
click at [151, 133] on div "Apply" at bounding box center [146, 133] width 10 height 5
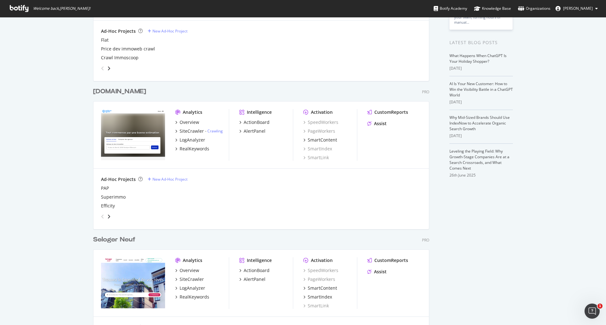
scroll to position [1891, 336]
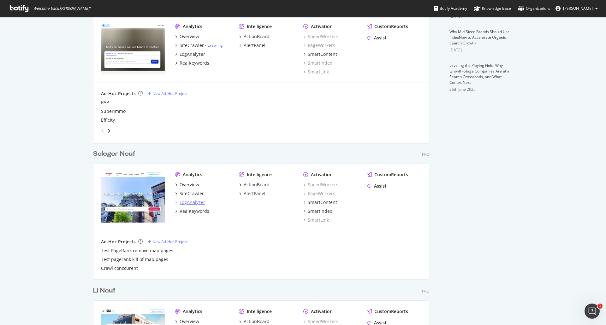
click at [192, 202] on div "LogAnalyzer" at bounding box center [192, 202] width 26 height 6
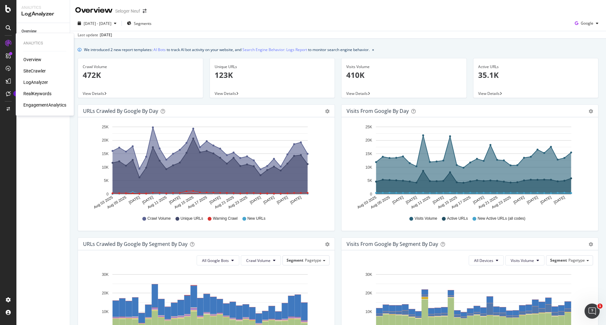
click at [38, 93] on div "RealKeywords" at bounding box center [37, 94] width 28 height 6
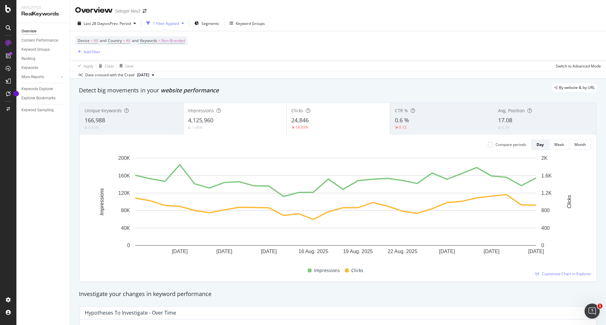
click at [247, 115] on div "Impressions 4,125,960 1.98%" at bounding box center [234, 119] width 103 height 28
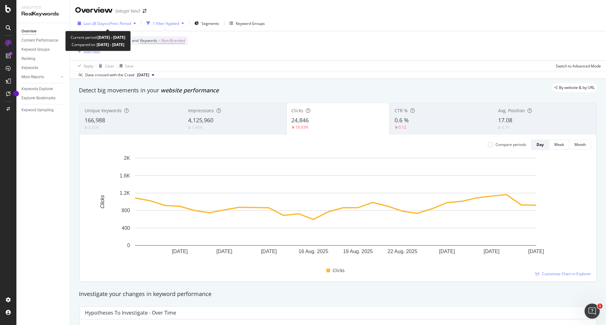
click at [121, 26] on span "vs Prev. Period" at bounding box center [118, 23] width 25 height 5
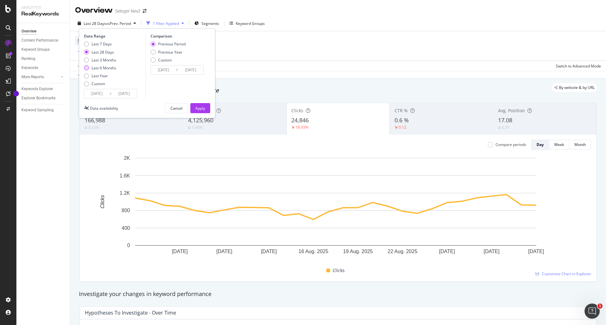
click at [99, 65] on div "Last 6 Months" at bounding box center [103, 67] width 25 height 5
type input "2025/03/01"
type input "2024/08/28"
type input "2025/02/28"
click at [202, 110] on div "Apply" at bounding box center [200, 108] width 10 height 5
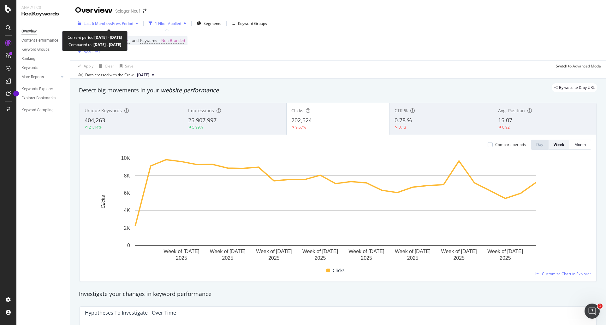
click at [130, 24] on span "vs Prev. Period" at bounding box center [120, 23] width 25 height 5
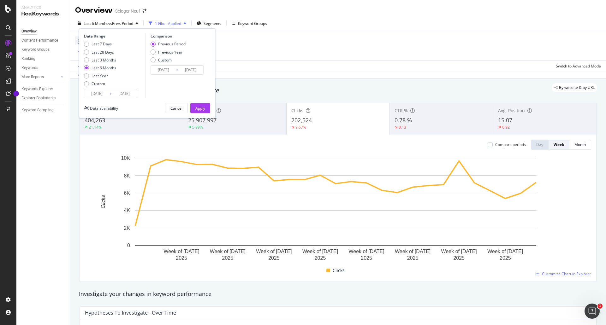
click at [159, 68] on input "2024/08/28" at bounding box center [163, 70] width 25 height 9
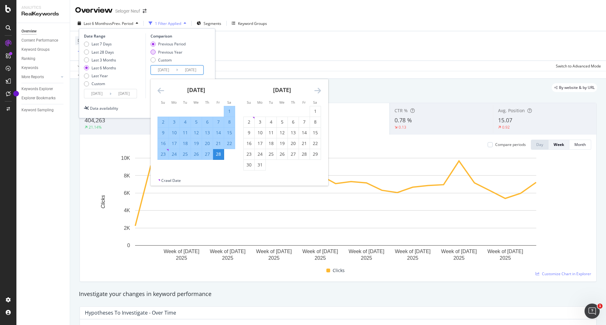
click at [153, 51] on div "Previous Year" at bounding box center [152, 52] width 5 height 5
type input "2024/03/02"
type input "2024/09/01"
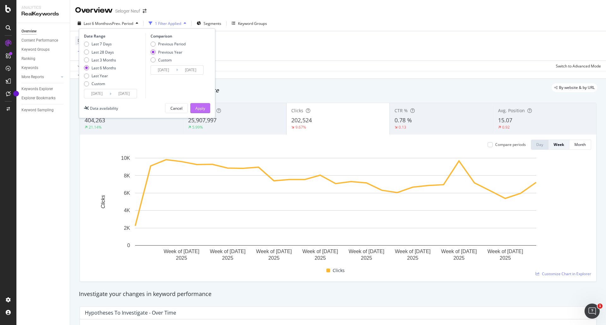
click at [199, 108] on div "Apply" at bounding box center [200, 108] width 10 height 5
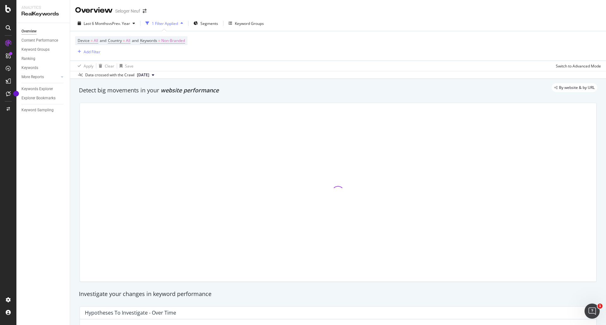
click at [295, 45] on div "Device = All and Country = All and Keywords = Non-Branded Add Filter" at bounding box center [337, 45] width 525 height 29
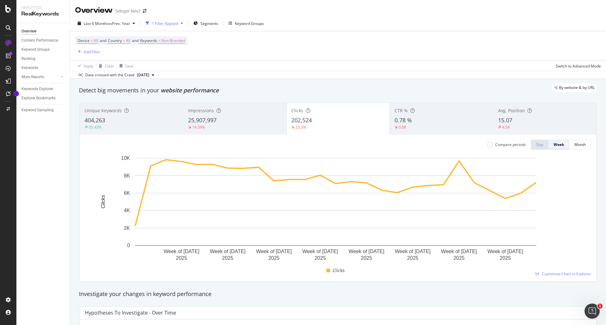
click at [554, 147] on div "Week" at bounding box center [558, 144] width 10 height 5
click at [554, 144] on div "Week" at bounding box center [558, 144] width 10 height 5
click at [93, 53] on div "Add Filter" at bounding box center [92, 51] width 17 height 5
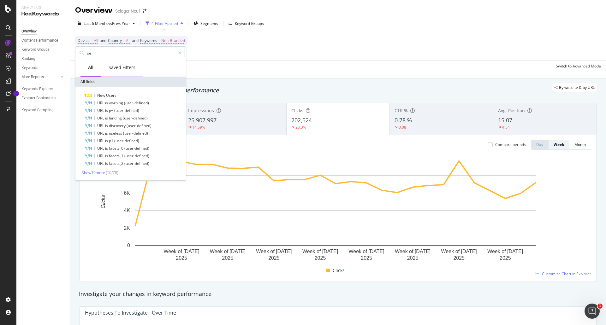
type input "s"
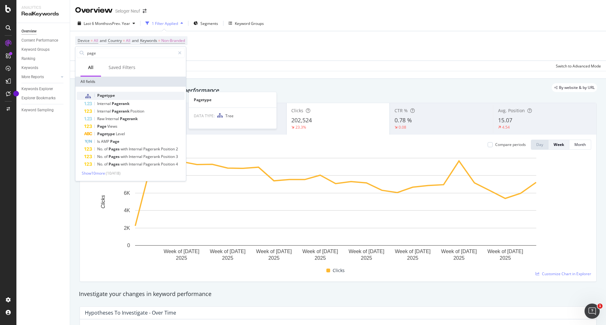
type input "page"
click at [115, 92] on div "Pagetype" at bounding box center [134, 96] width 100 height 8
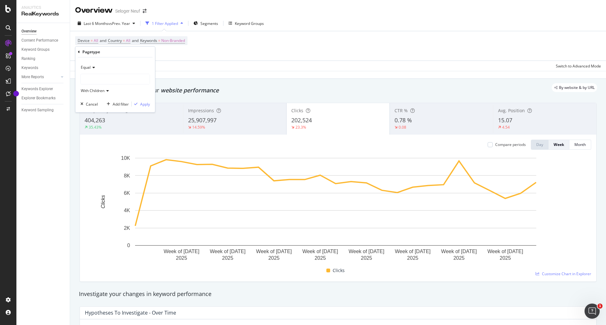
click at [95, 67] on icon at bounding box center [93, 68] width 4 height 4
click at [122, 66] on div "Equal" at bounding box center [114, 67] width 69 height 10
click at [112, 80] on div at bounding box center [115, 79] width 69 height 10
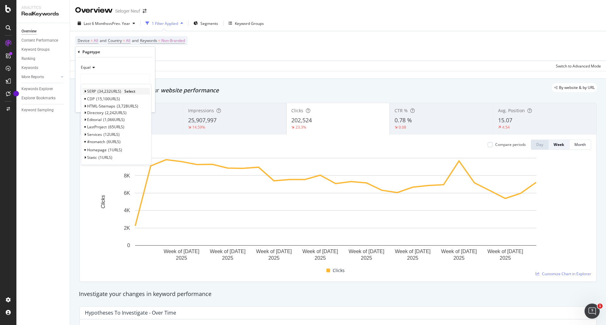
click at [104, 91] on span "34,232 URLS" at bounding box center [109, 91] width 24 height 5
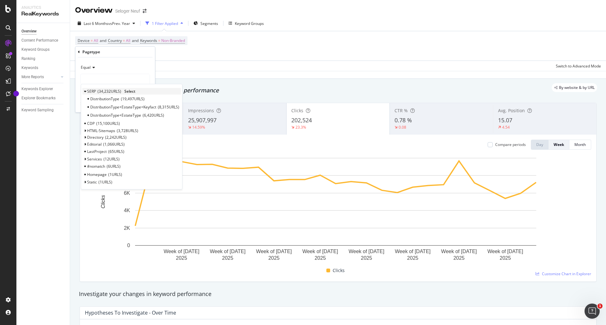
click at [93, 90] on span "SERP" at bounding box center [91, 91] width 9 height 5
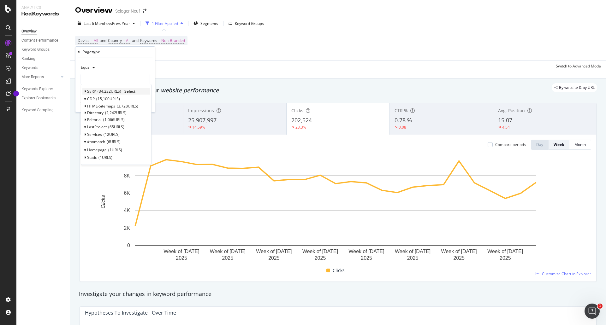
click at [139, 89] on div "SERP 34,232 URLS Select" at bounding box center [115, 91] width 67 height 7
click at [134, 93] on span "Select" at bounding box center [129, 91] width 11 height 5
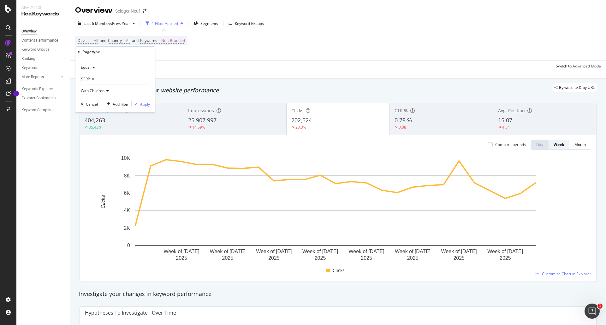
click at [146, 103] on div "Apply" at bounding box center [145, 104] width 10 height 5
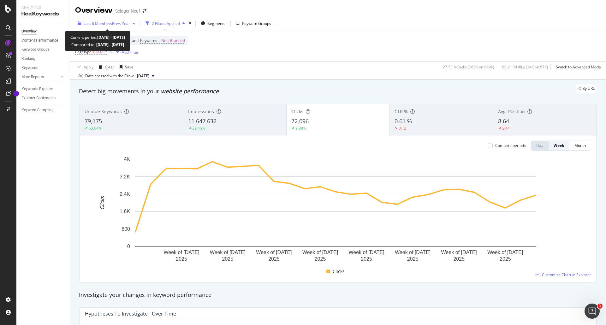
click at [101, 26] on span "Last 6 Months" at bounding box center [96, 23] width 25 height 5
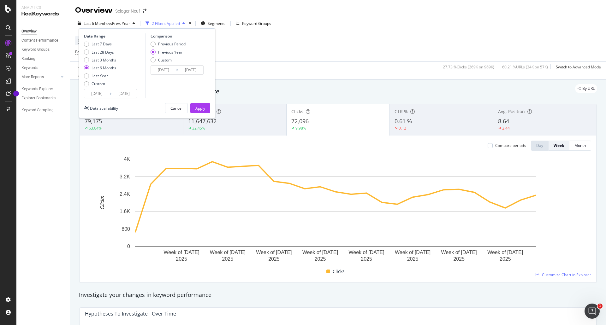
click at [98, 96] on input "2025/03/01" at bounding box center [96, 93] width 25 height 9
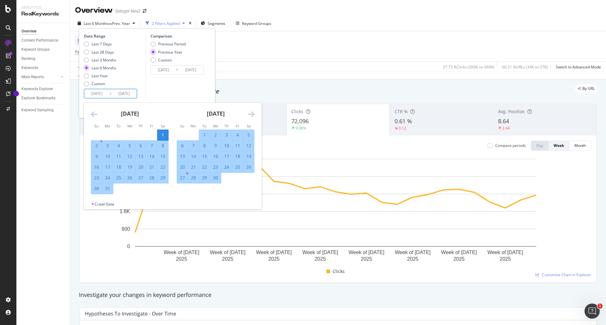
click at [254, 114] on icon "Move forward to switch to the next month." at bounding box center [251, 114] width 7 height 8
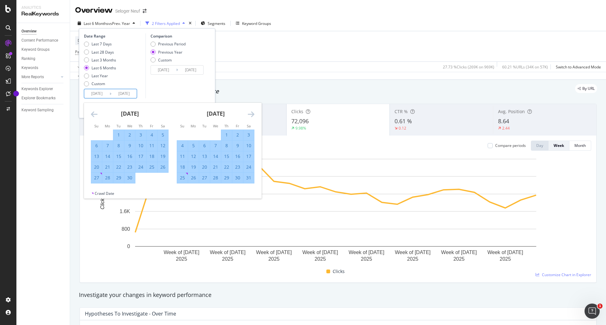
click at [254, 114] on icon "Move forward to switch to the next month." at bounding box center [251, 114] width 7 height 8
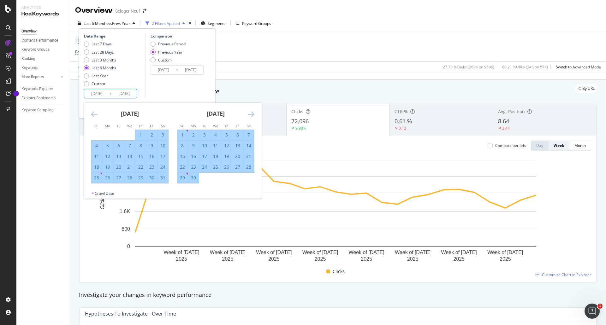
click at [181, 136] on div "1" at bounding box center [182, 135] width 11 height 6
type input "[DATE]"
type input "2024/06/02"
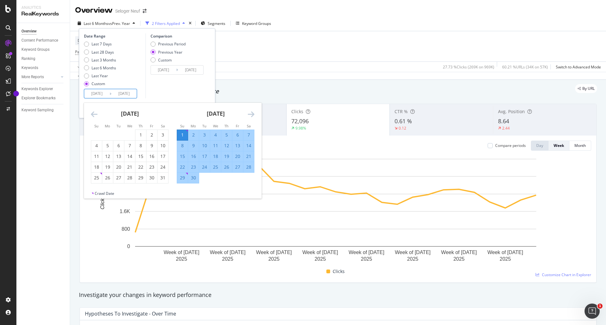
click at [250, 114] on icon "Move forward to switch to the next month." at bounding box center [251, 114] width 7 height 8
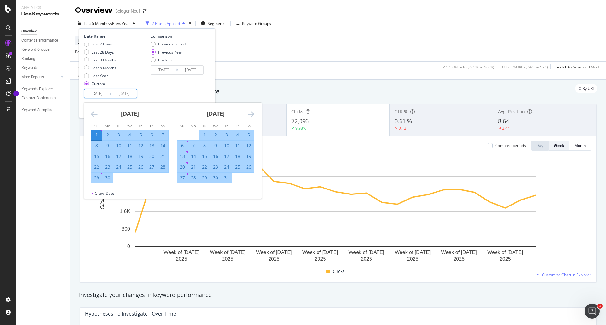
click at [250, 114] on icon "Move forward to switch to the next month." at bounding box center [251, 114] width 7 height 8
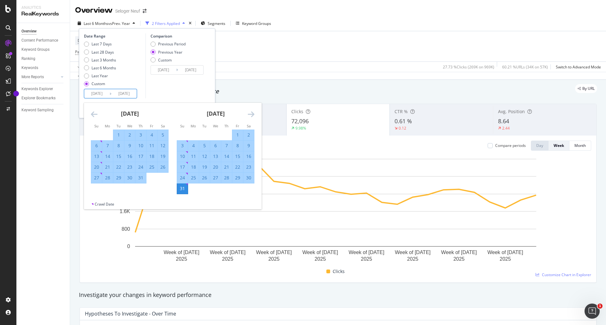
click at [187, 88] on div "Comparison Previous Period Previous Year Custom 2024/06/02 Navigate forward to …" at bounding box center [175, 65] width 60 height 65
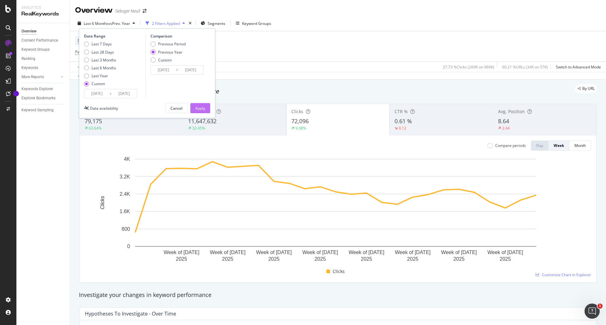
click at [208, 108] on button "Apply" at bounding box center [200, 108] width 20 height 10
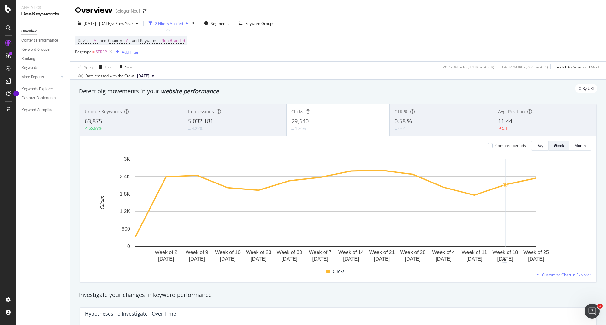
click at [258, 35] on div "Device = All and Country = All and Keywords = Non-Branded Pagetype = SERP/* Add…" at bounding box center [337, 46] width 525 height 30
